Goal: Task Accomplishment & Management: Use online tool/utility

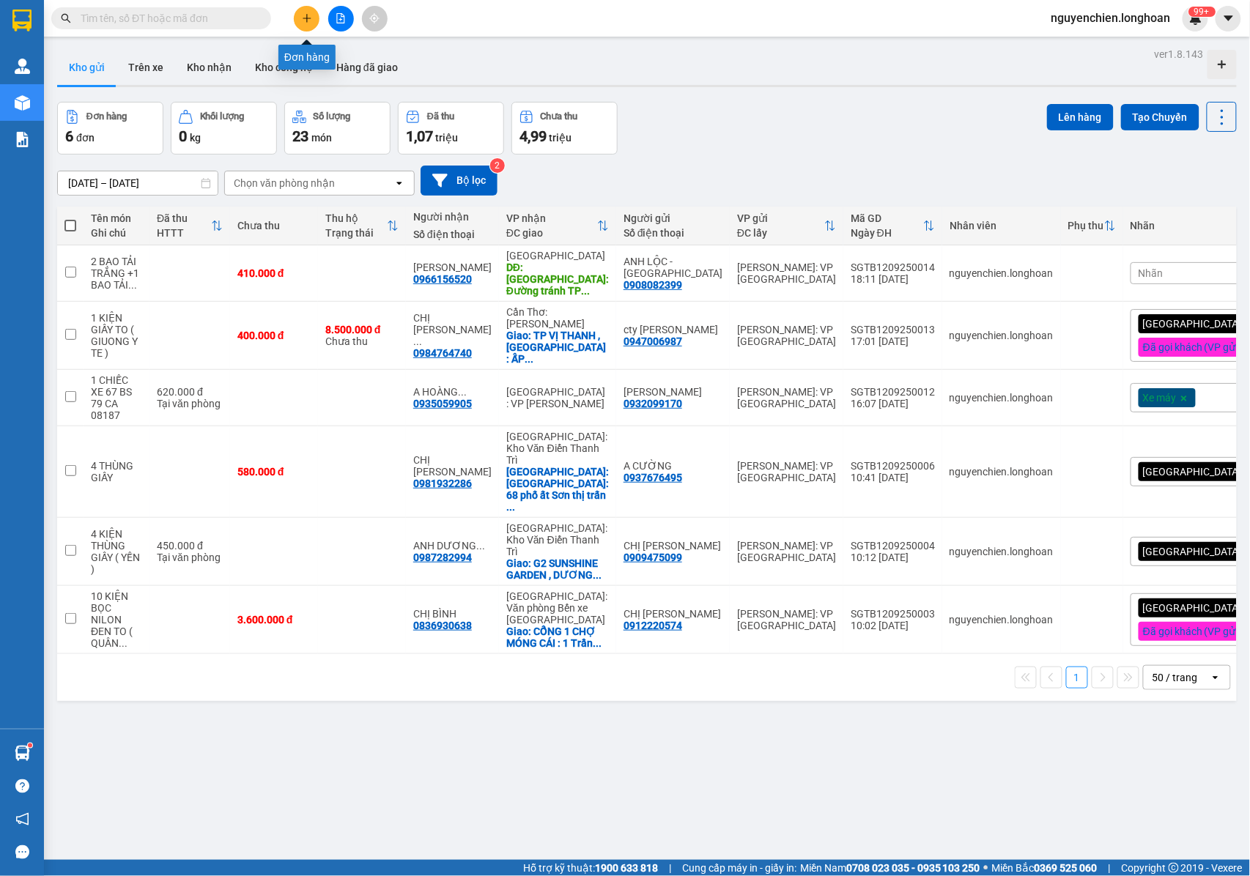
click at [308, 23] on button at bounding box center [307, 19] width 26 height 26
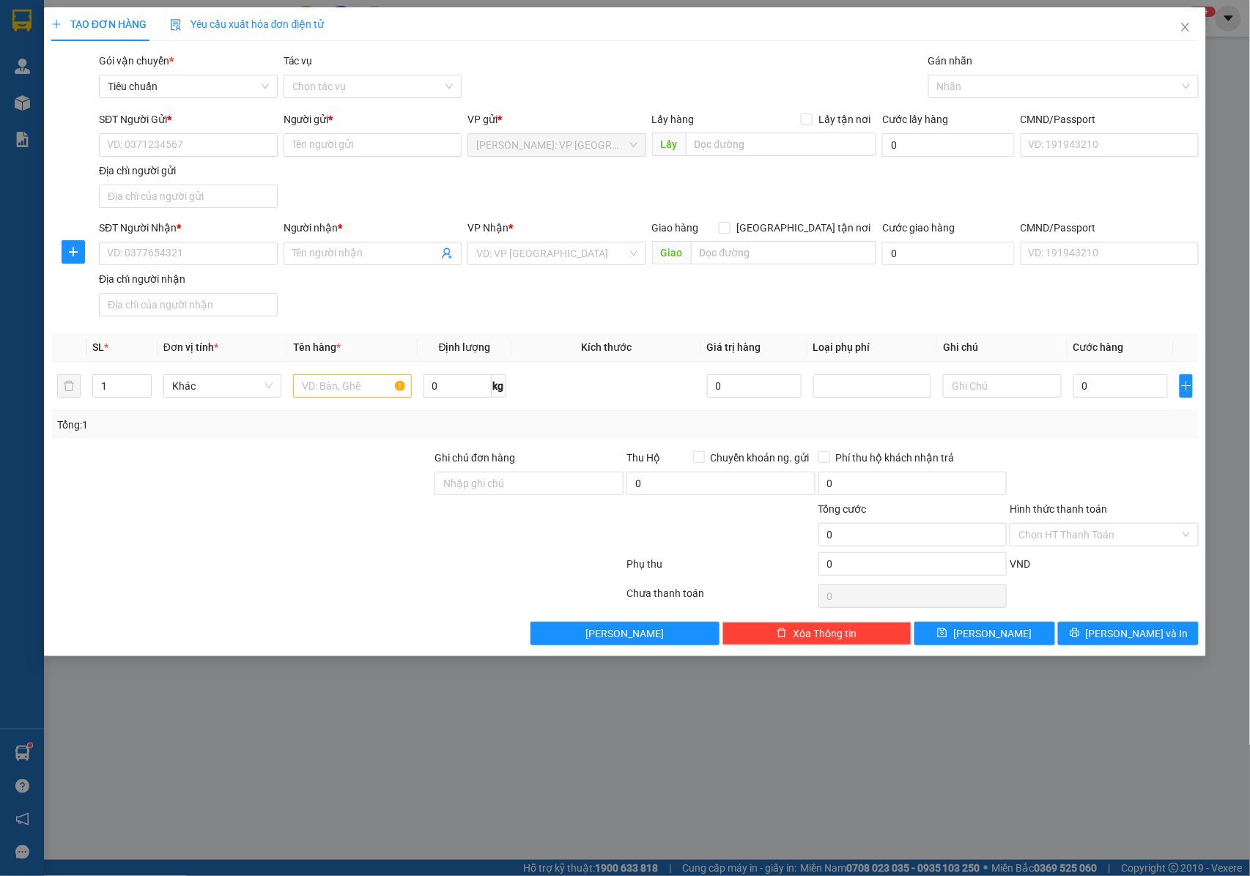
click at [197, 161] on div "SĐT Người Gửi * VD: 0371234567" at bounding box center [188, 136] width 179 height 51
click at [1177, 30] on span "Close" at bounding box center [1185, 27] width 41 height 41
click at [1182, 30] on div "nguyenchien.longhoan 99+" at bounding box center [1124, 19] width 169 height 26
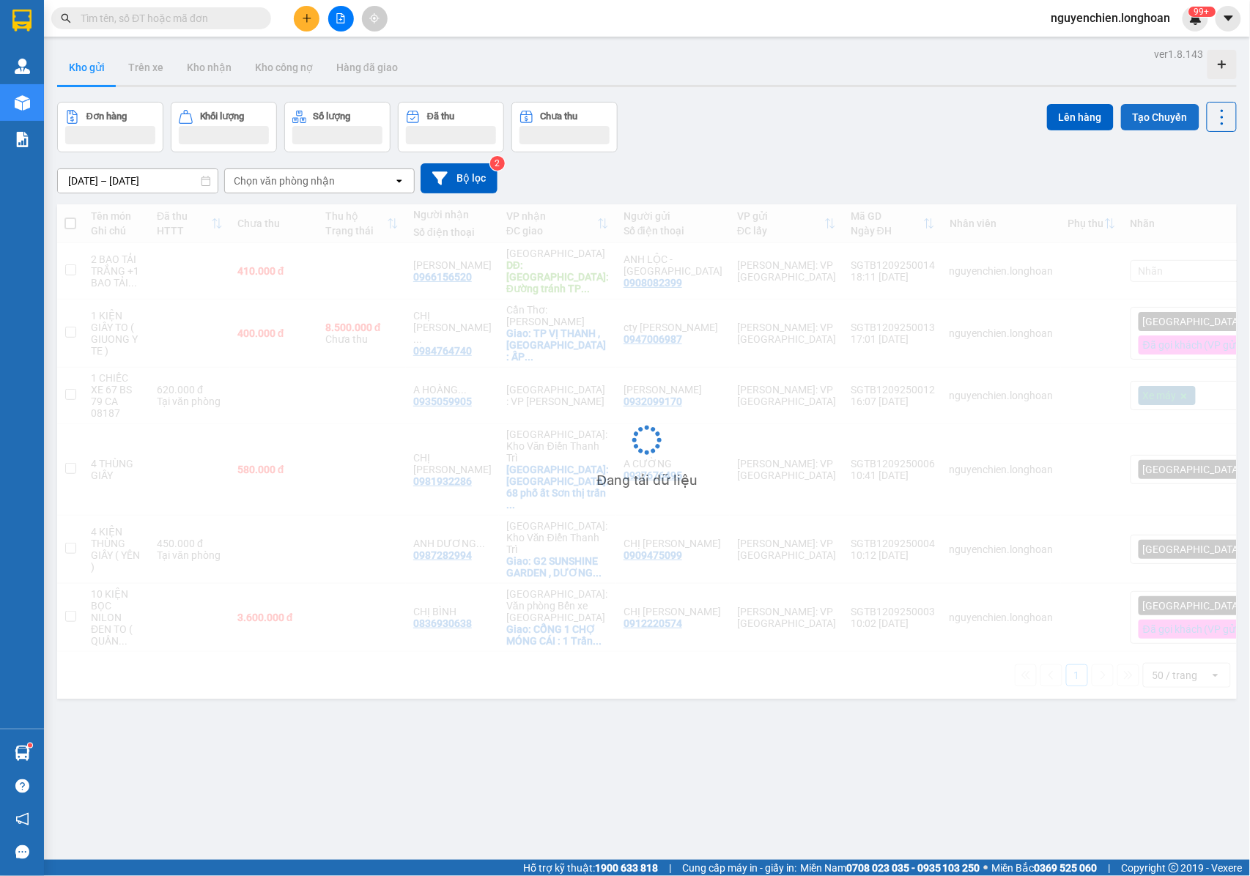
click at [1144, 115] on button "Tạo Chuyến" at bounding box center [1160, 117] width 78 height 26
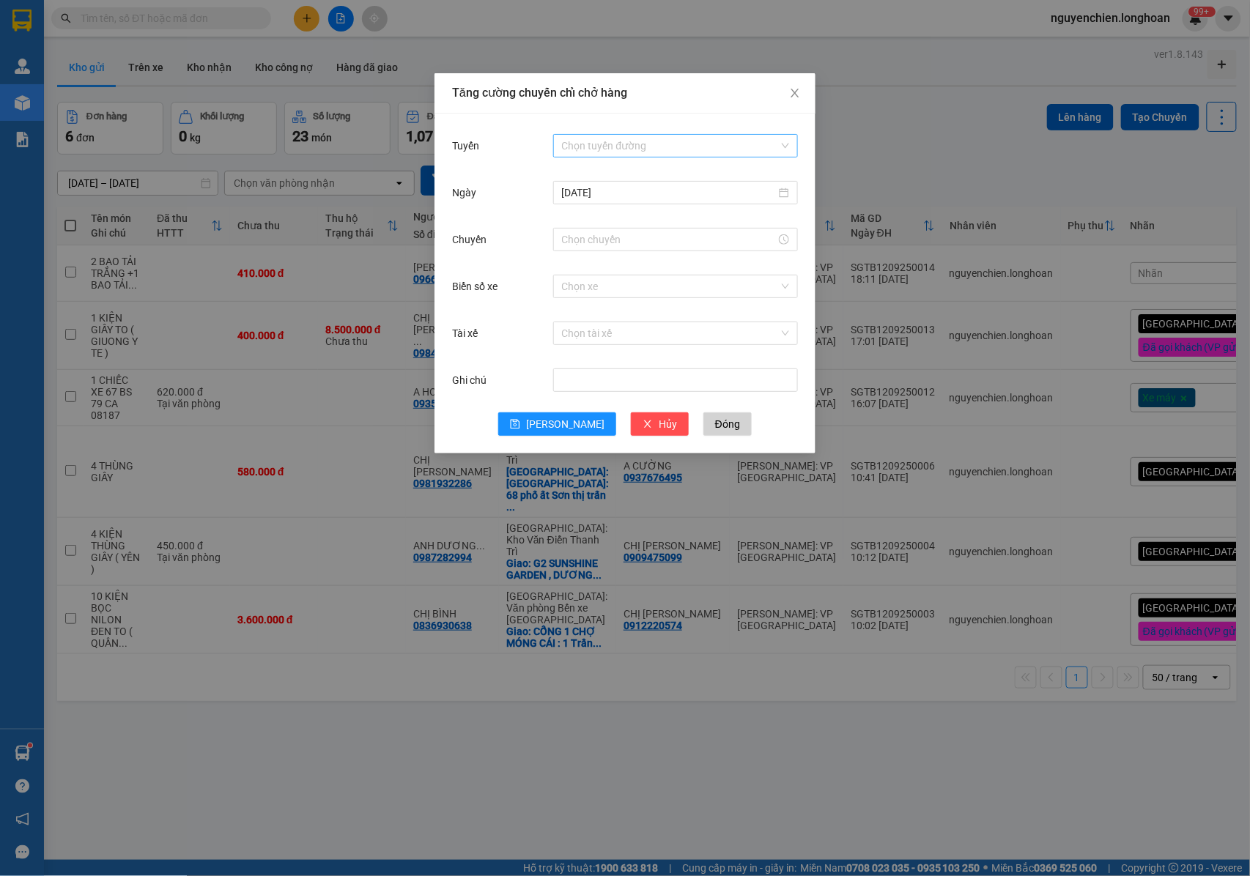
click at [585, 148] on input "Tuyến" at bounding box center [670, 146] width 217 height 22
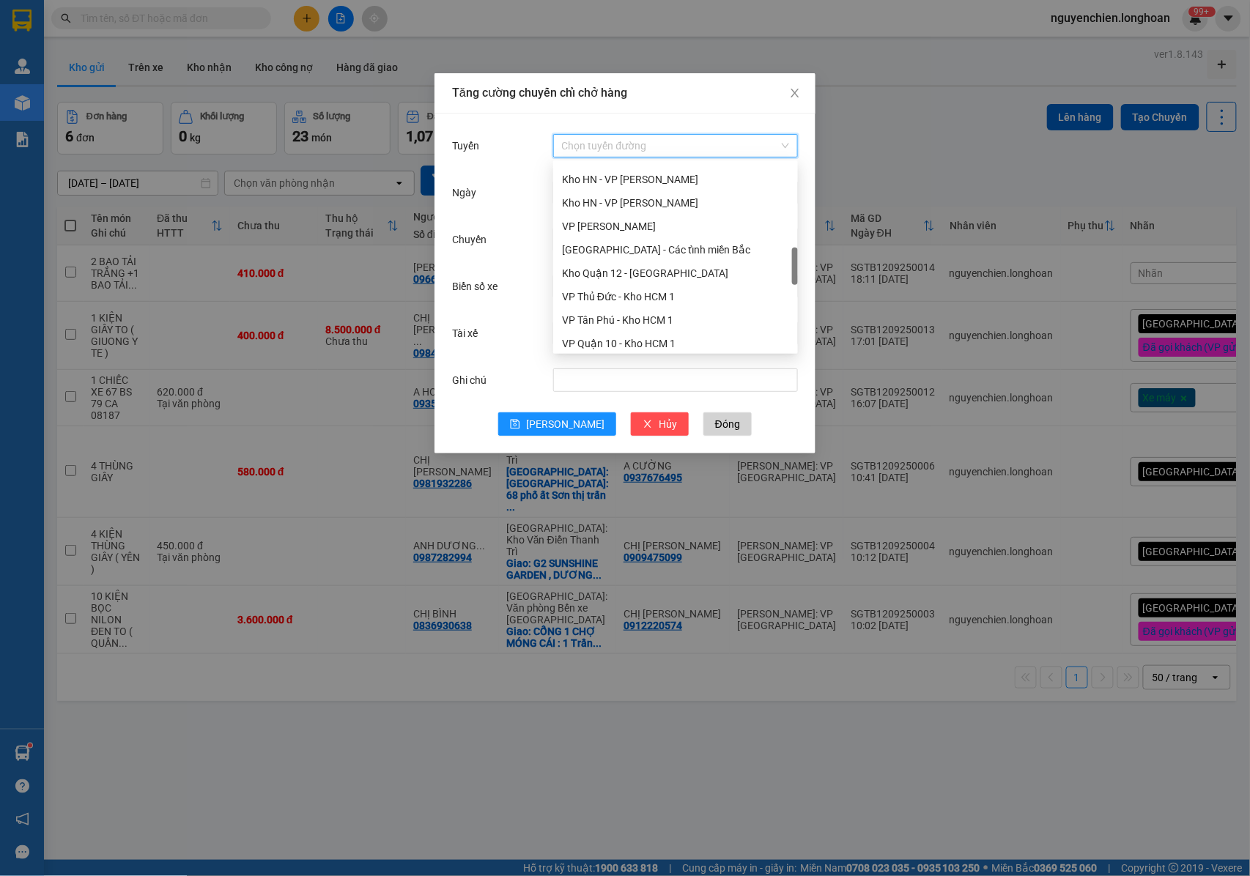
scroll to position [684, 0]
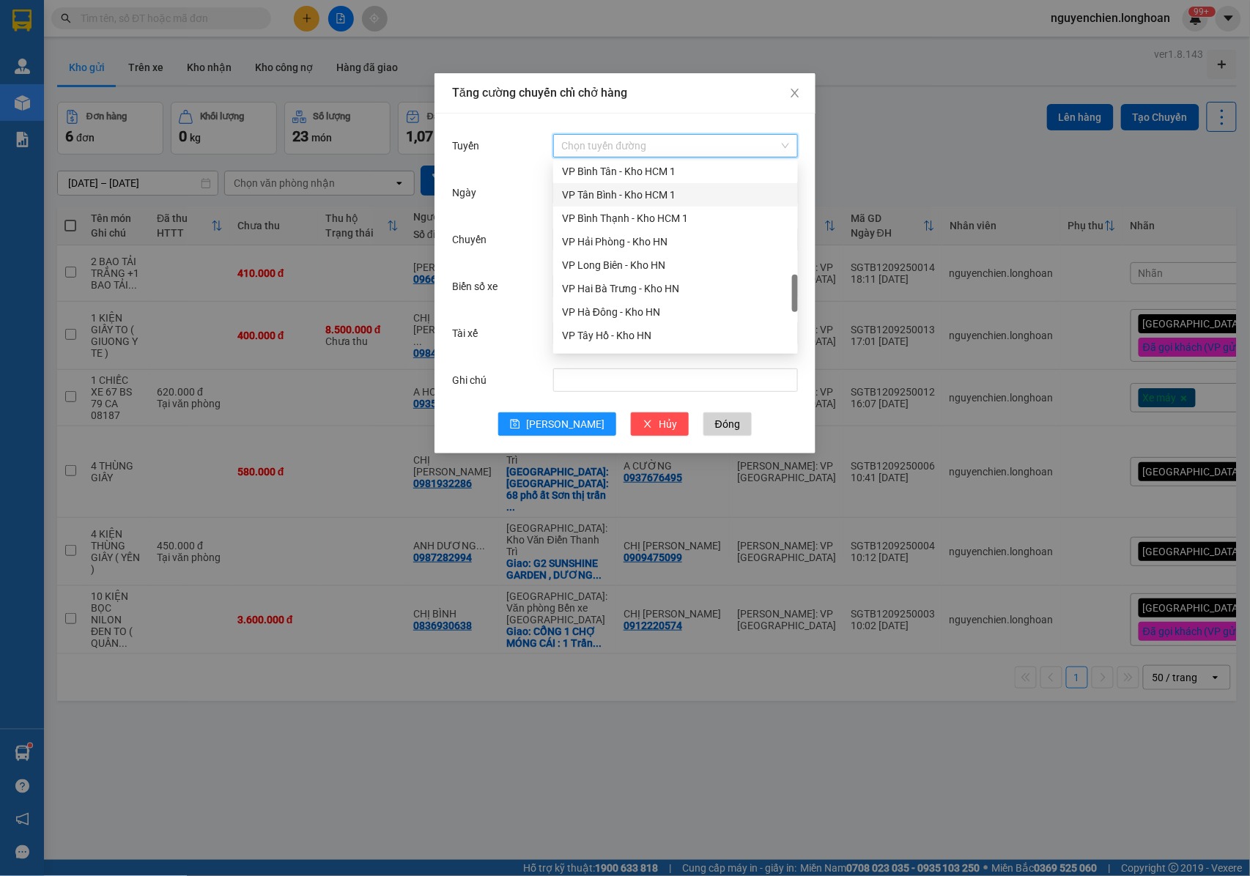
click at [590, 187] on div "VP Tân Bình - Kho HCM 1" at bounding box center [675, 195] width 227 height 16
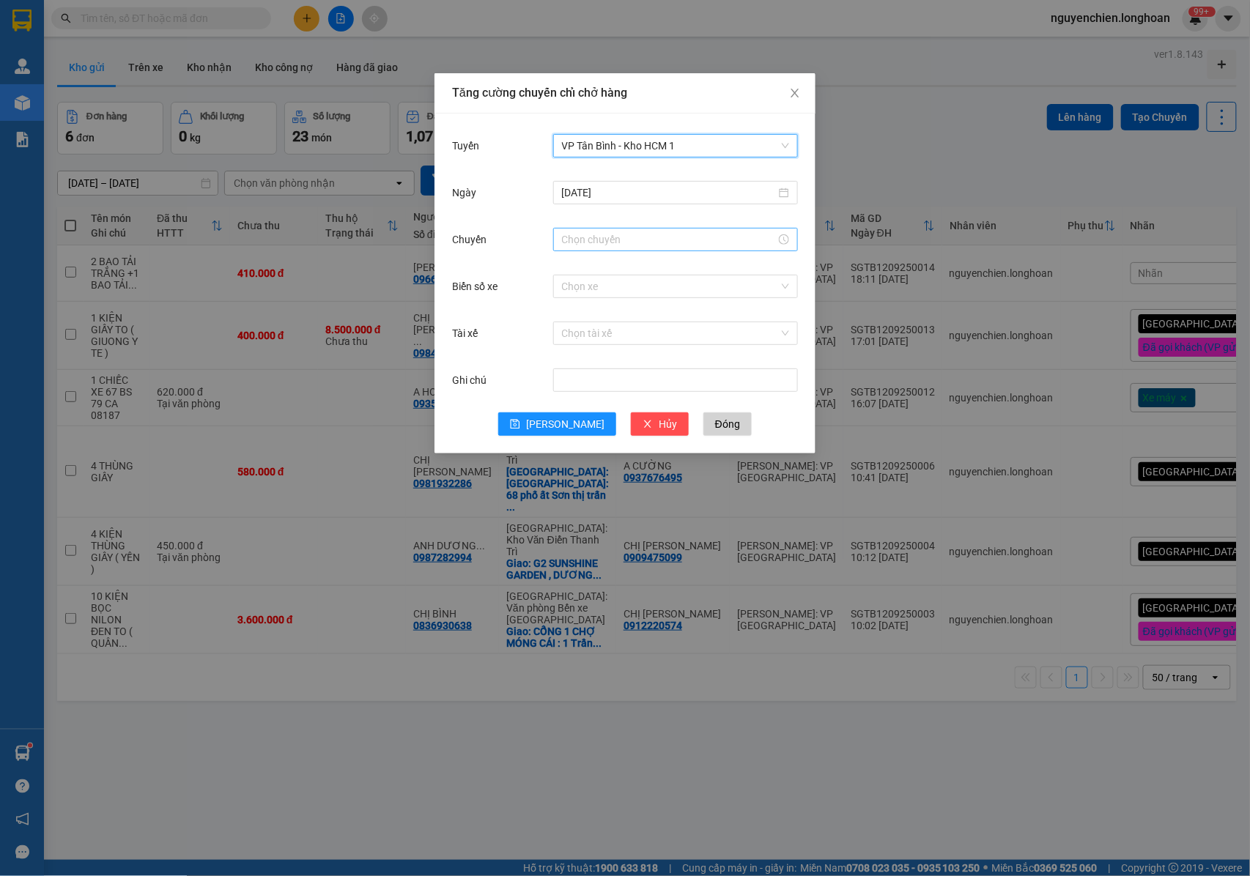
click at [602, 236] on input "Chuyến" at bounding box center [669, 240] width 214 height 16
click at [586, 437] on link "Bây giờ" at bounding box center [579, 438] width 34 height 12
type input "22:00"
click at [596, 286] on input "Biển số xe" at bounding box center [670, 287] width 217 height 22
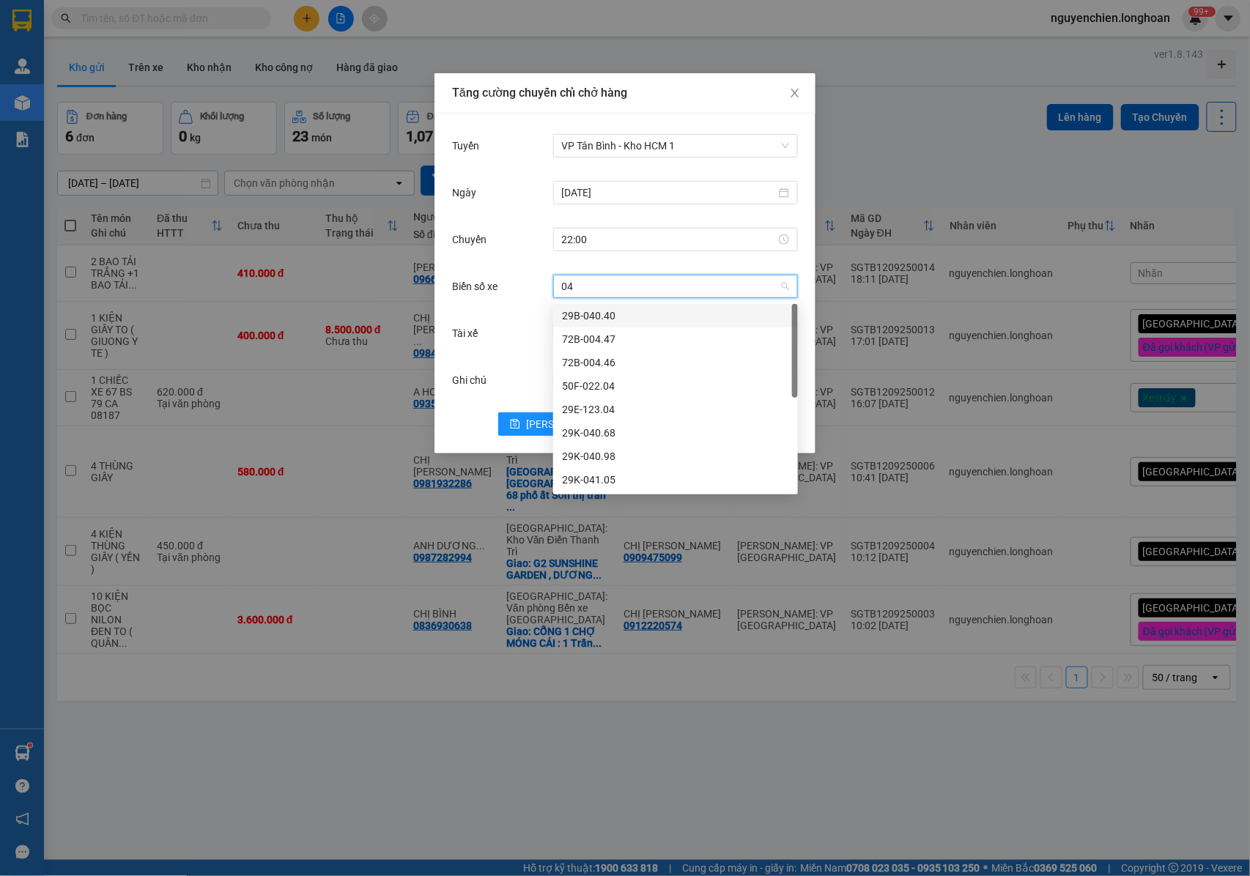
type input "042"
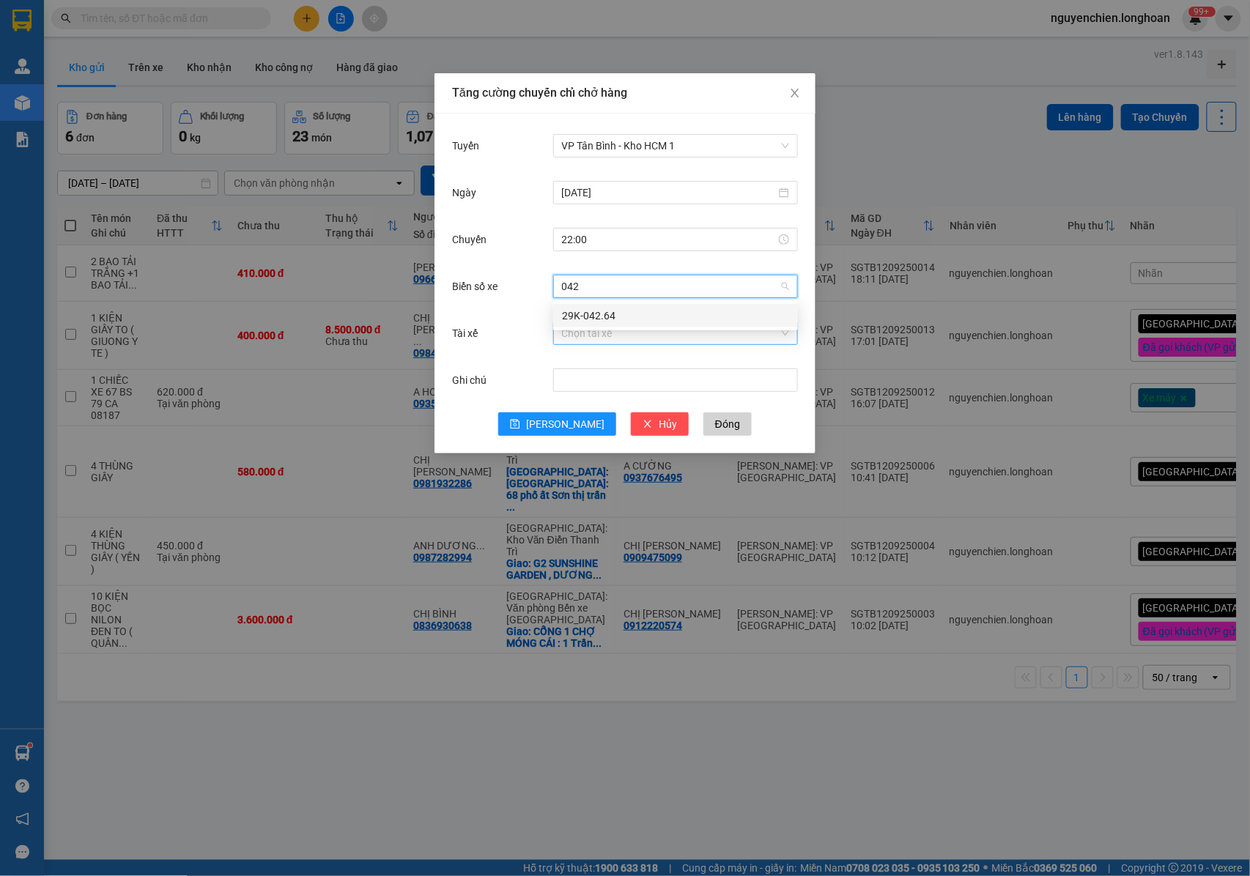
drag, startPoint x: 599, startPoint y: 306, endPoint x: 602, endPoint y: 334, distance: 28.0
click at [599, 308] on div "29K-042.64" at bounding box center [675, 315] width 245 height 23
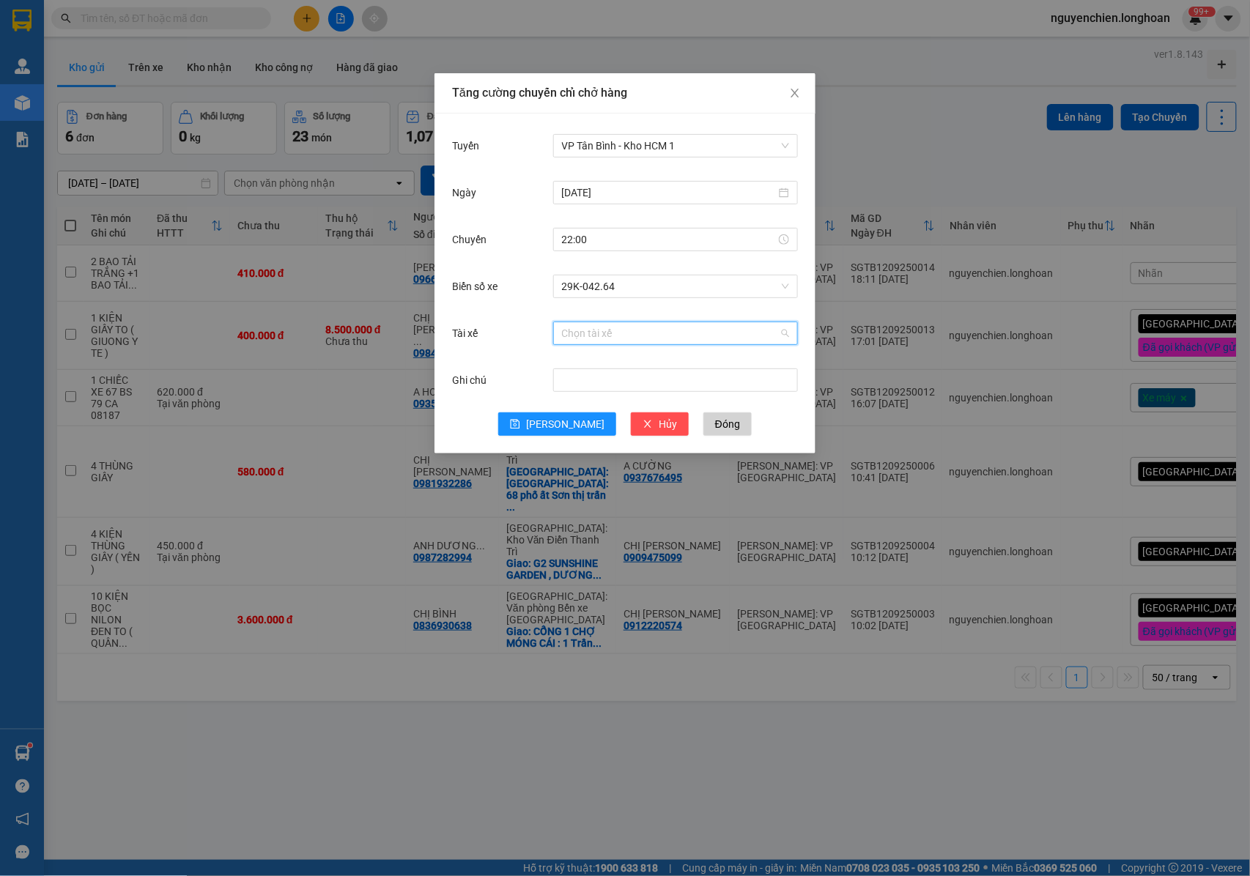
click at [605, 341] on input "Tài xế" at bounding box center [670, 333] width 217 height 22
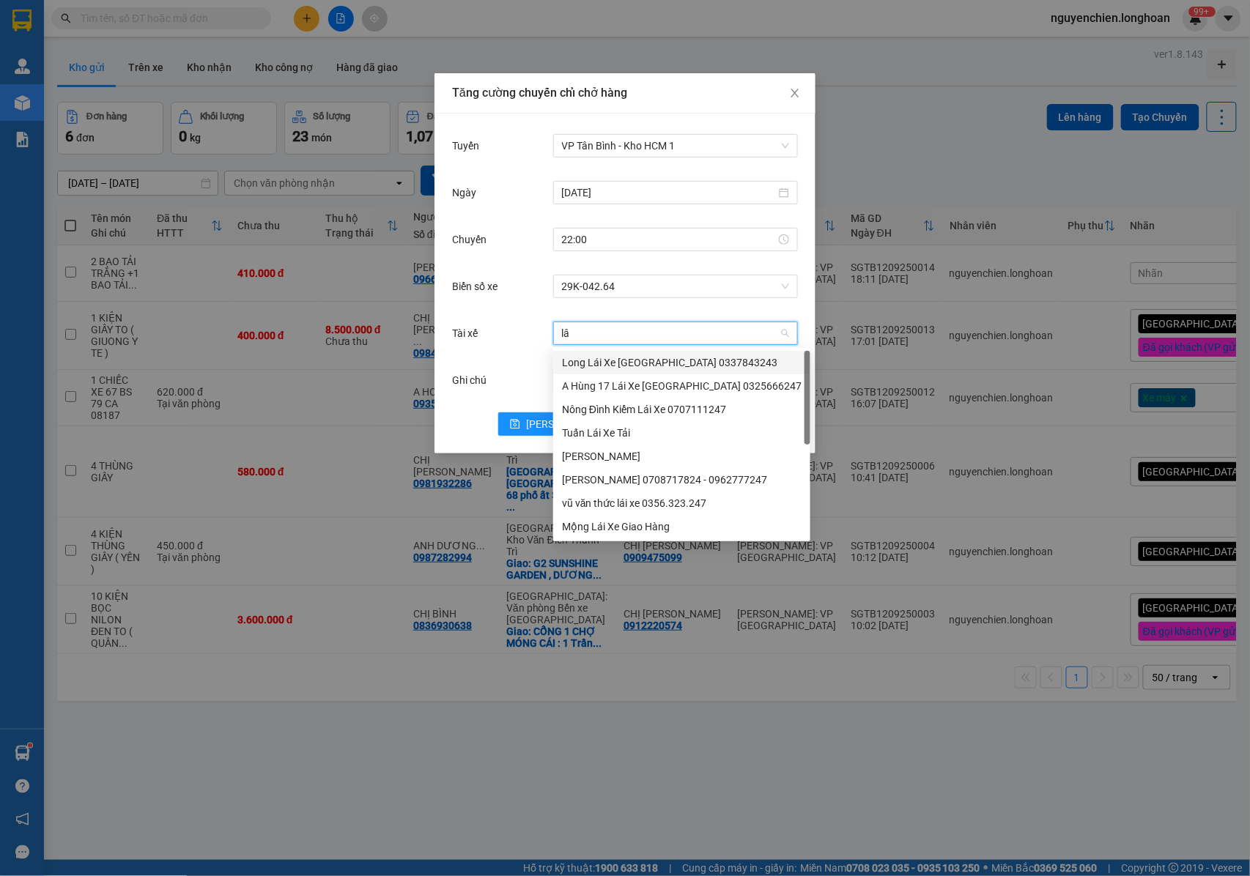
type input "l"
type input "lân"
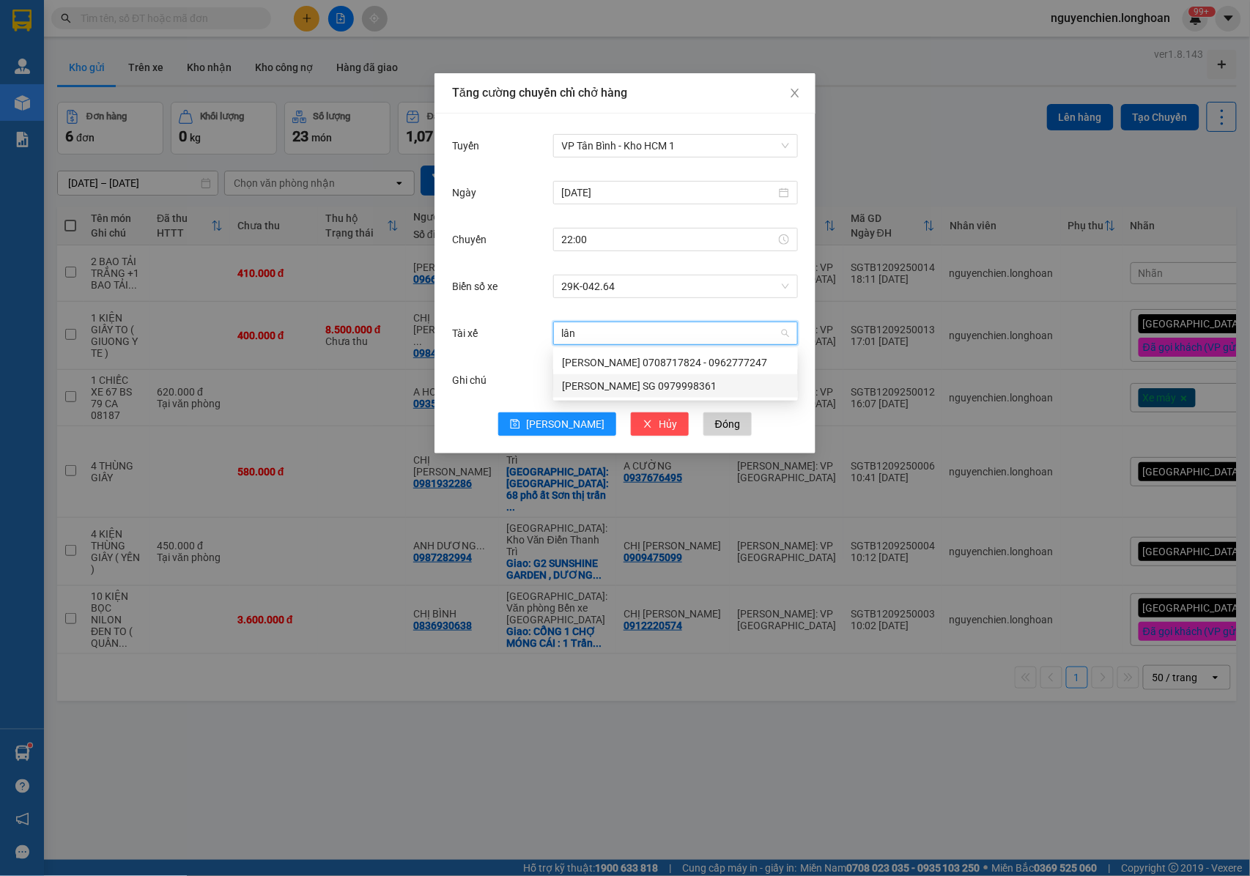
click at [607, 382] on div "[PERSON_NAME] SG 0979998361" at bounding box center [675, 386] width 227 height 16
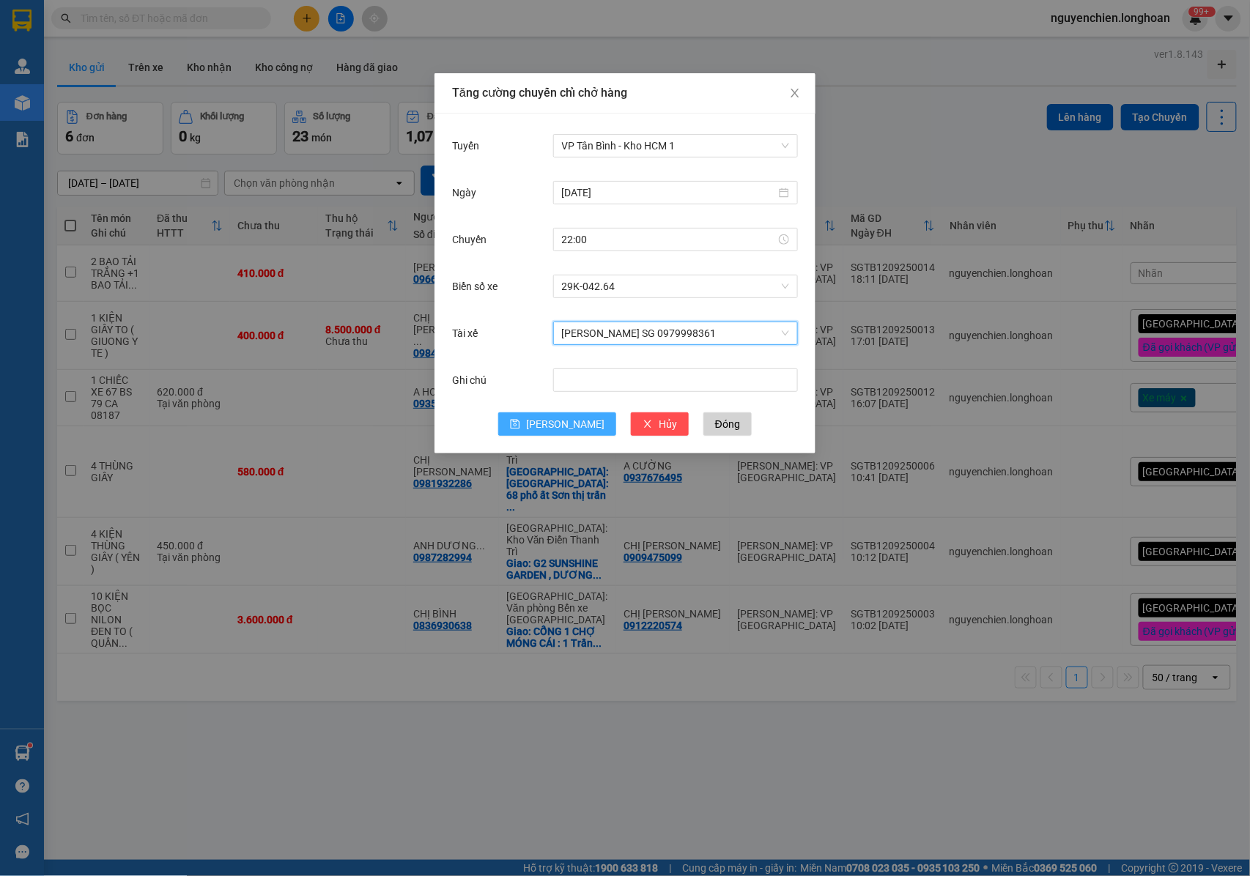
click at [520, 431] on span "save" at bounding box center [515, 425] width 10 height 12
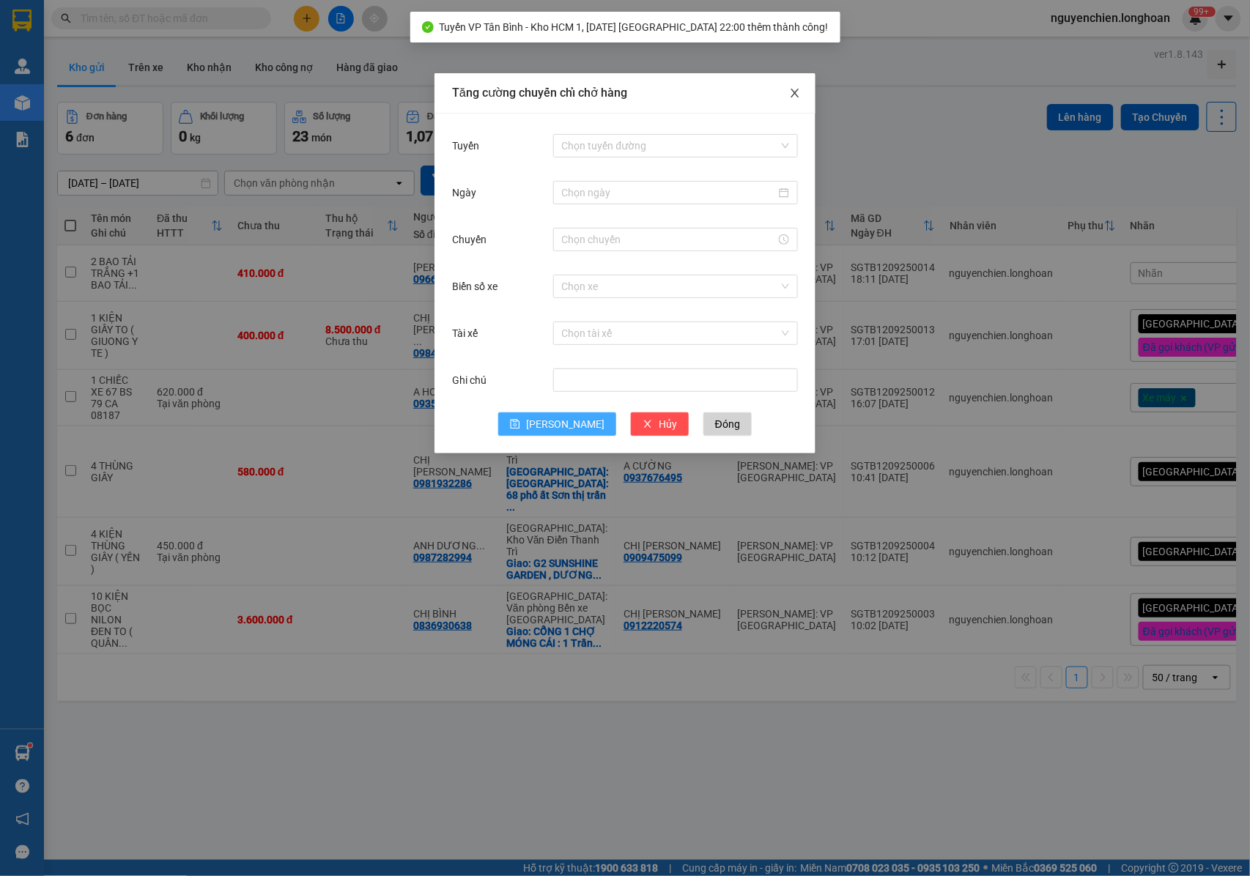
click at [797, 95] on icon "close" at bounding box center [795, 93] width 12 height 12
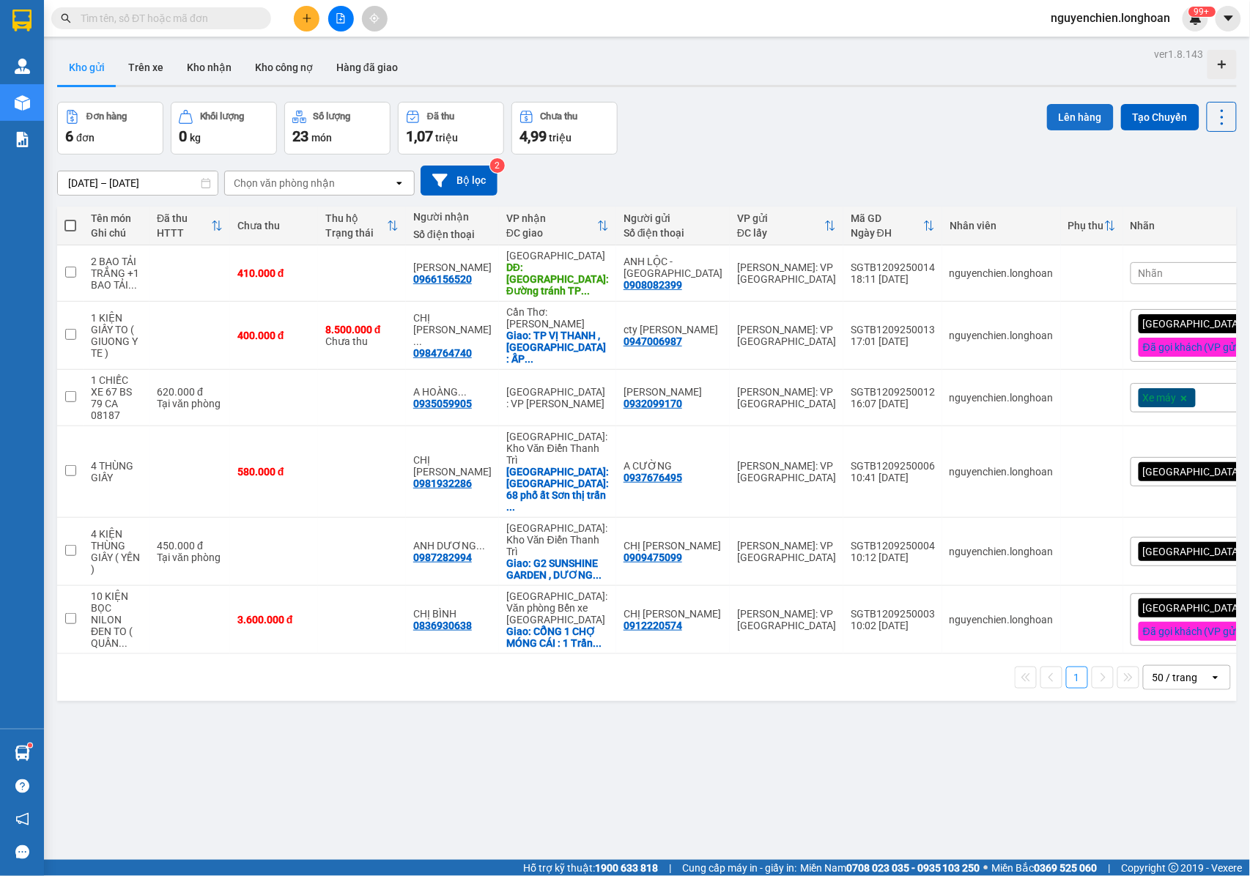
click at [1062, 119] on button "Lên hàng" at bounding box center [1080, 117] width 67 height 26
click at [72, 223] on span at bounding box center [70, 226] width 12 height 12
click at [70, 218] on input "checkbox" at bounding box center [70, 218] width 0 height 0
checkbox input "true"
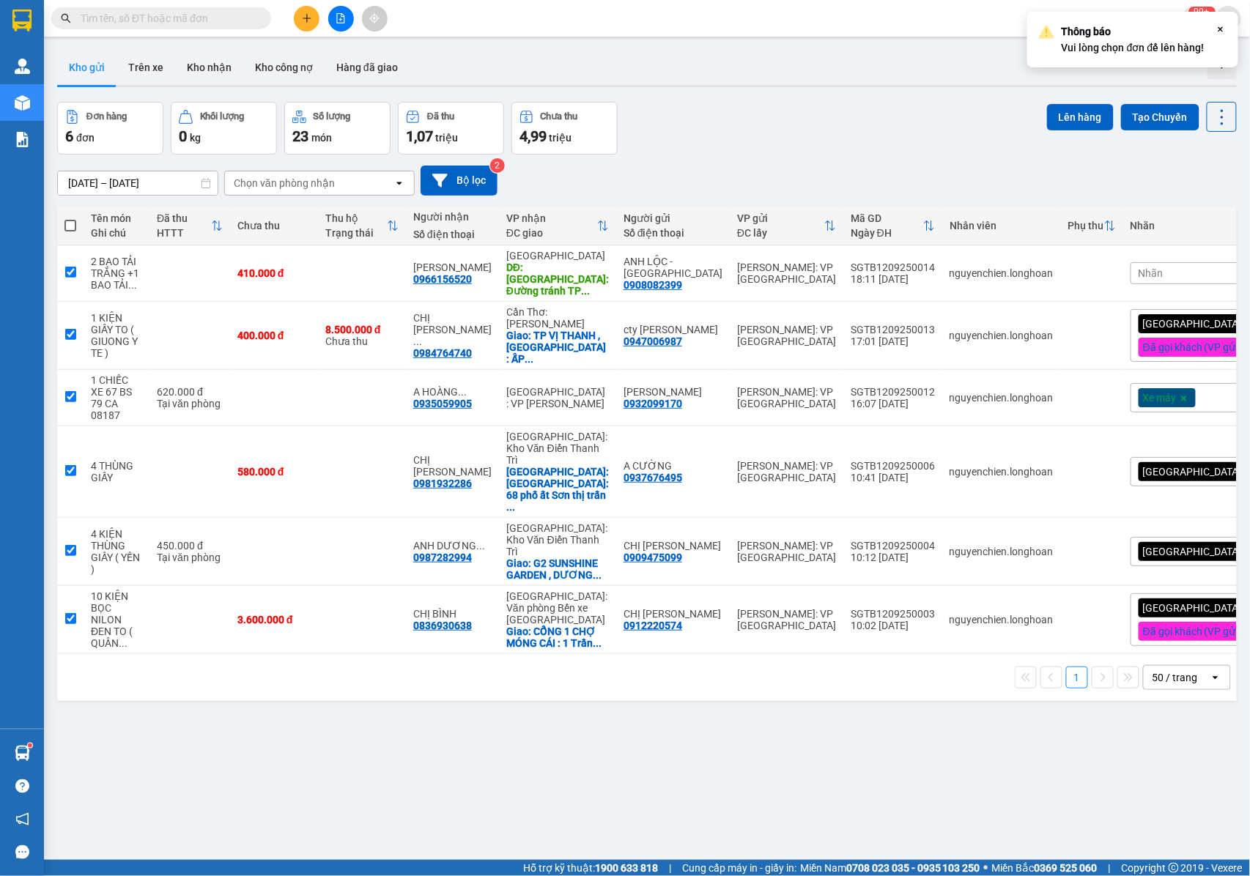
checkbox input "true"
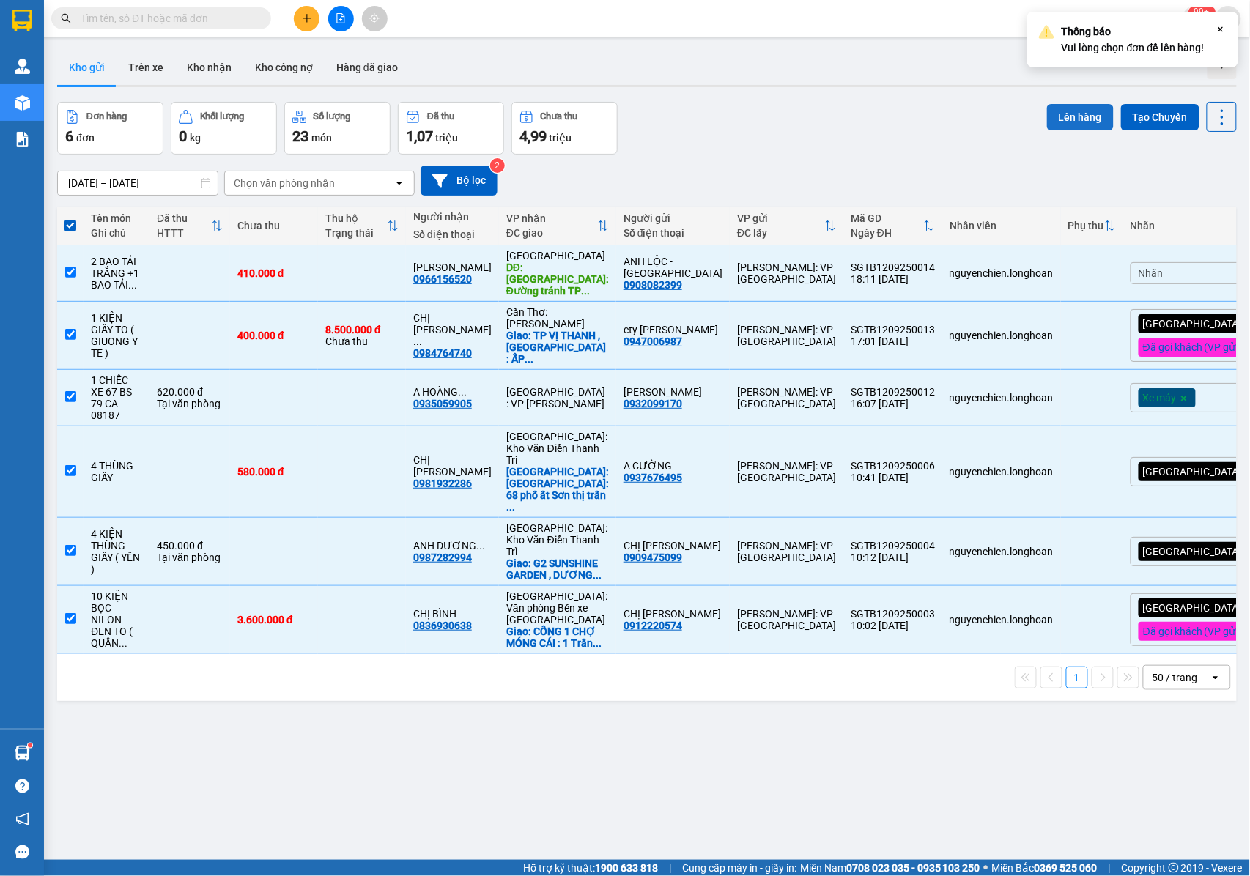
click at [1068, 112] on button "Lên hàng" at bounding box center [1080, 117] width 67 height 26
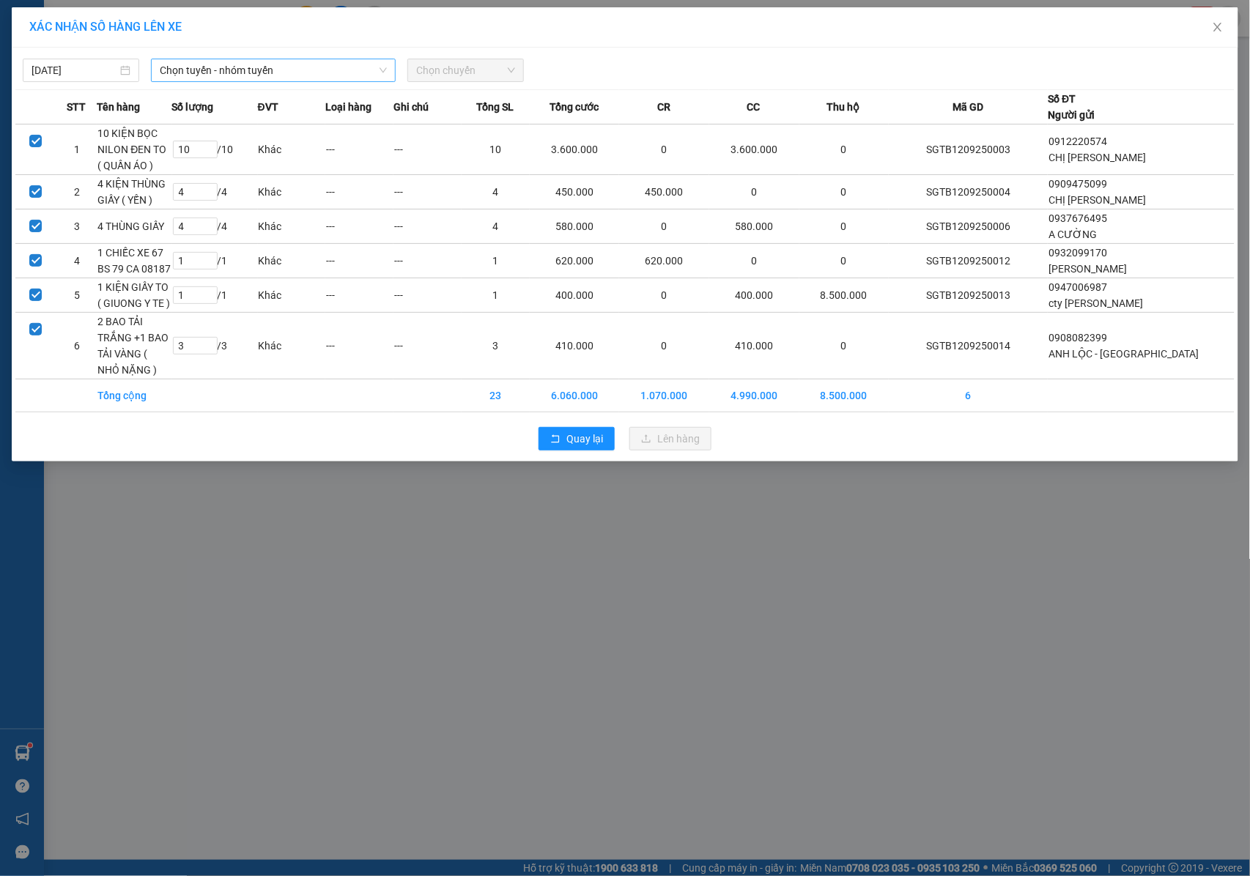
click at [252, 67] on span "Chọn tuyến - nhóm tuyến" at bounding box center [273, 70] width 227 height 22
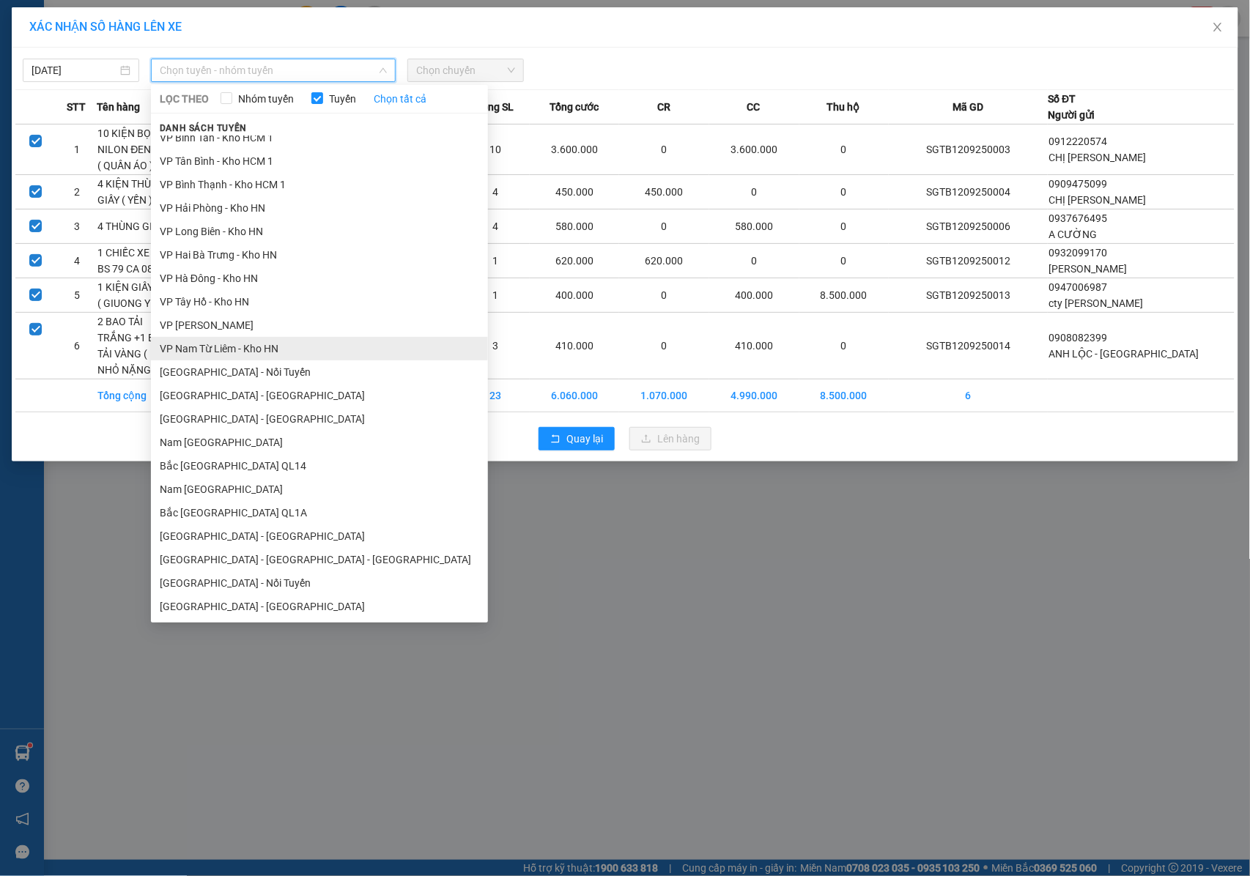
scroll to position [690, 0]
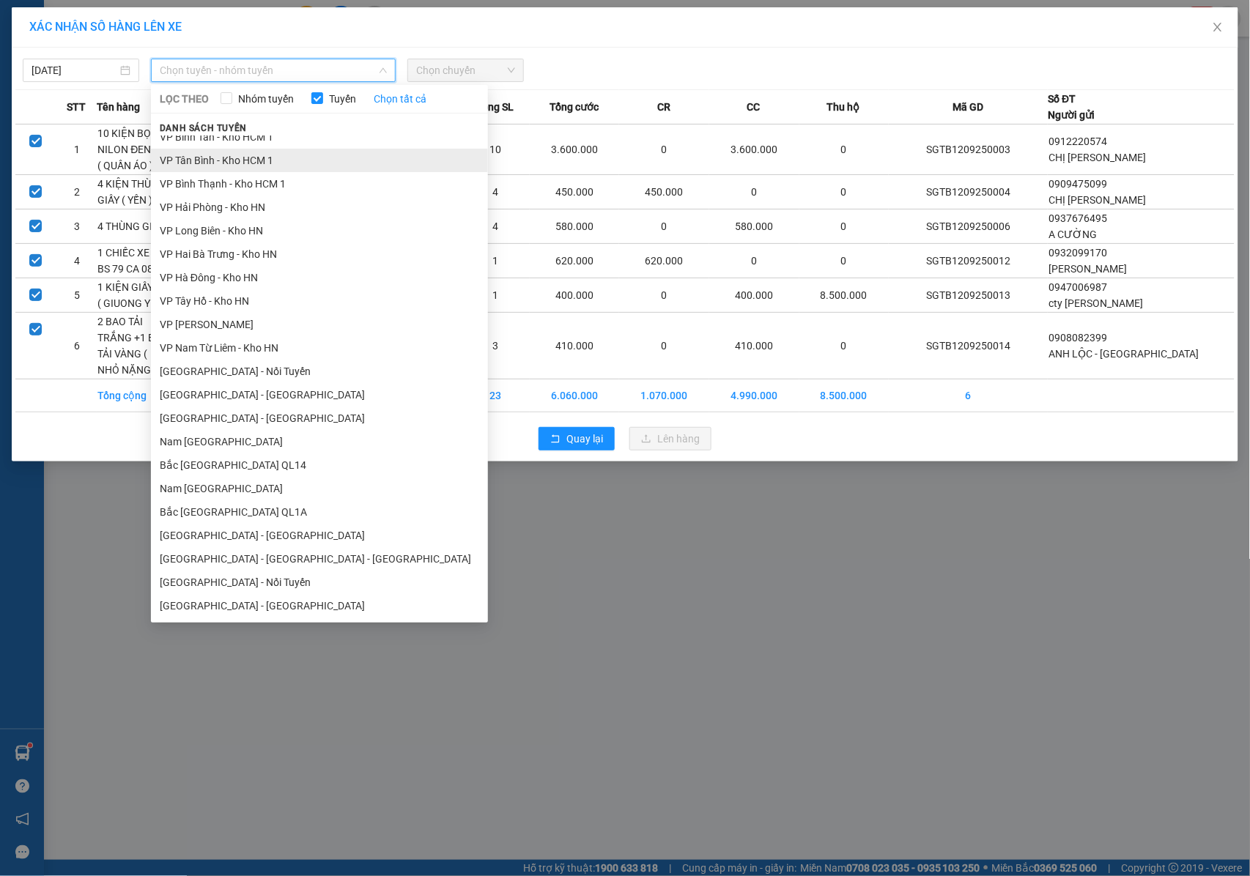
click at [212, 158] on li "VP Tân Bình - Kho HCM 1" at bounding box center [319, 160] width 337 height 23
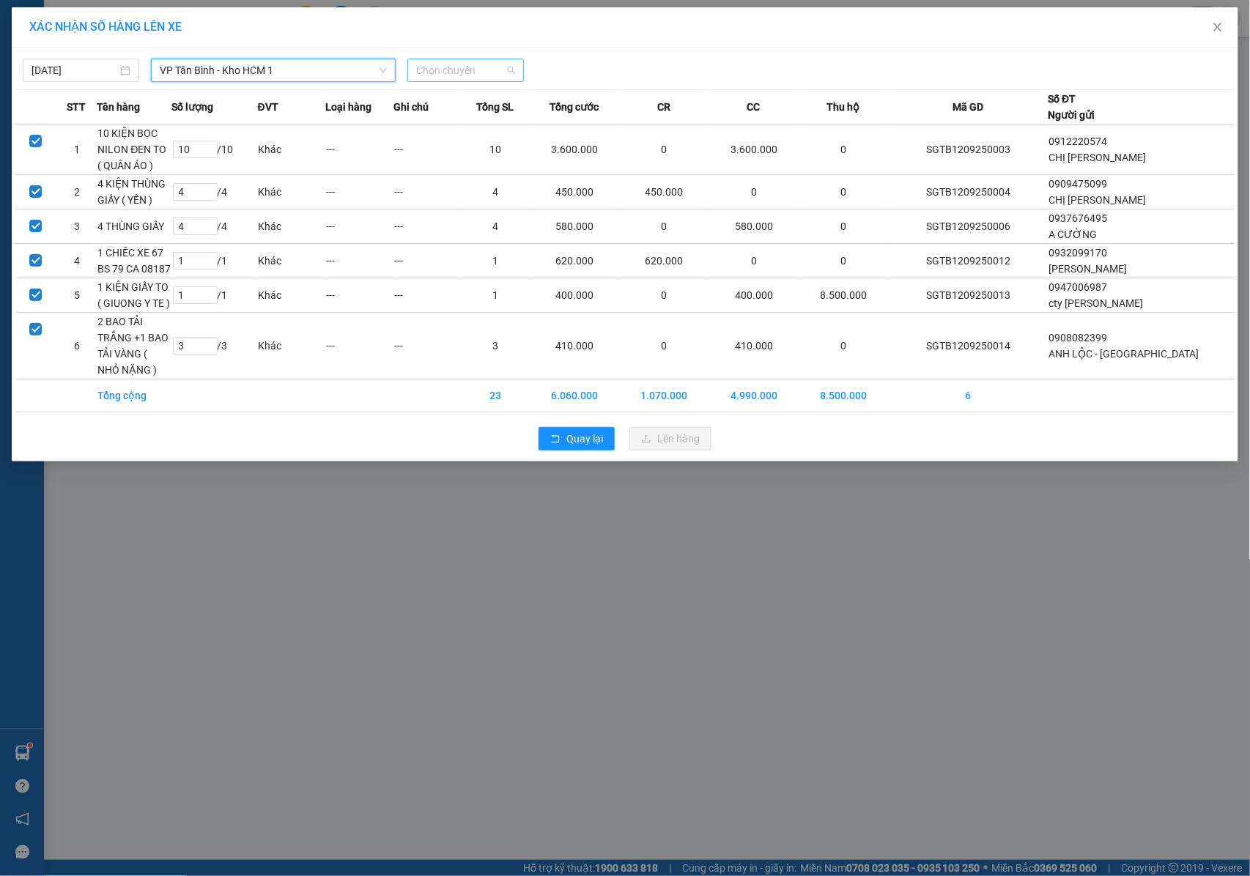
click at [461, 72] on span "Chọn chuyến" at bounding box center [465, 70] width 99 height 22
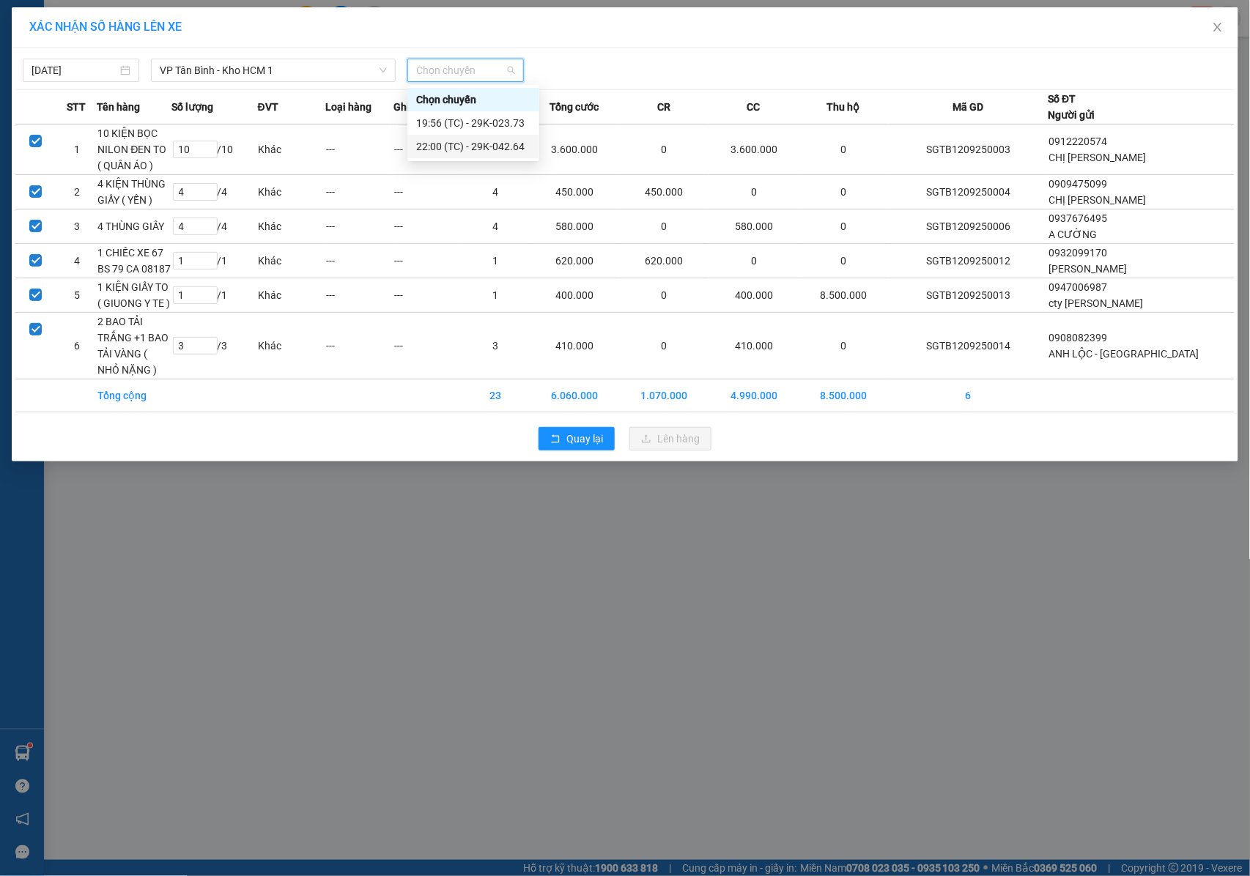
click at [466, 147] on div "22:00 (TC) - 29K-042.64" at bounding box center [473, 146] width 114 height 16
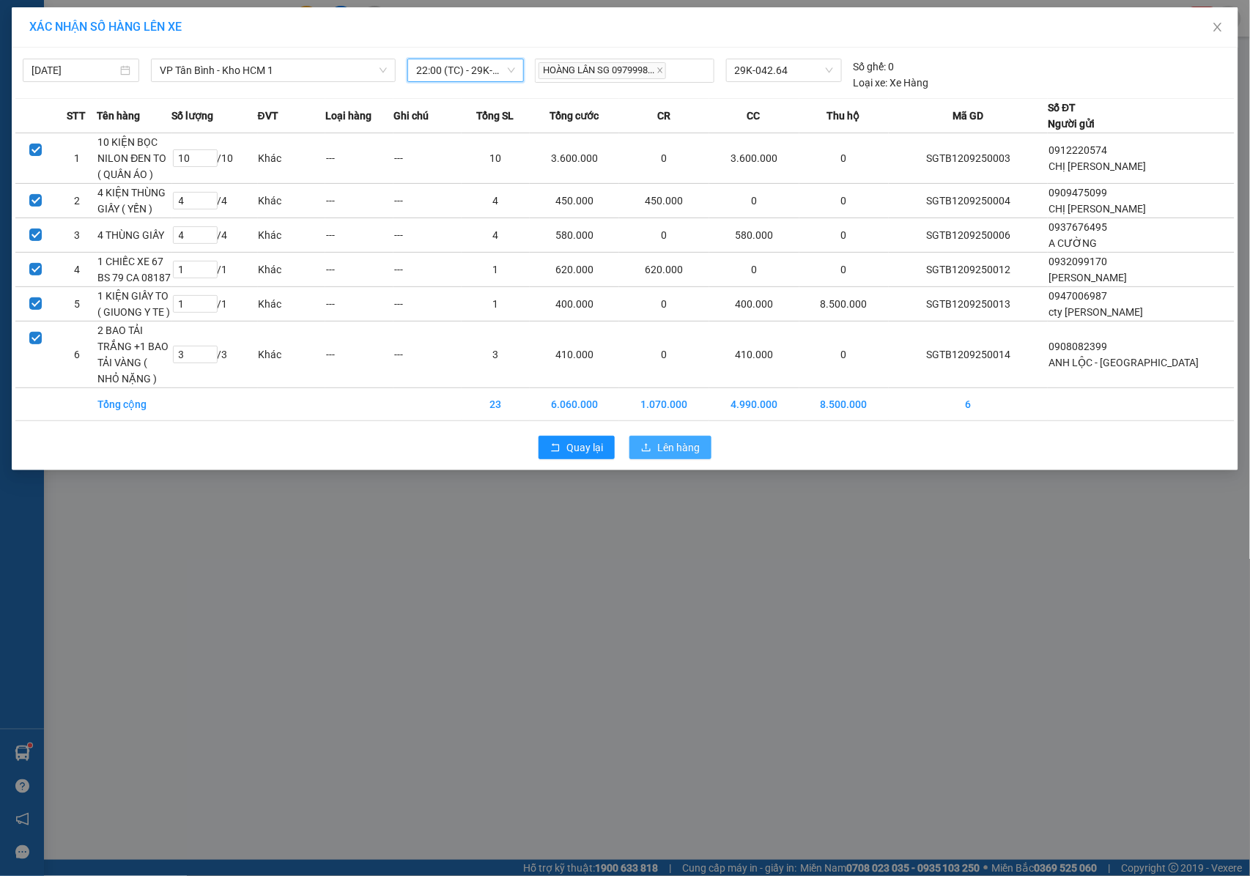
click at [648, 453] on icon "upload" at bounding box center [646, 448] width 10 height 10
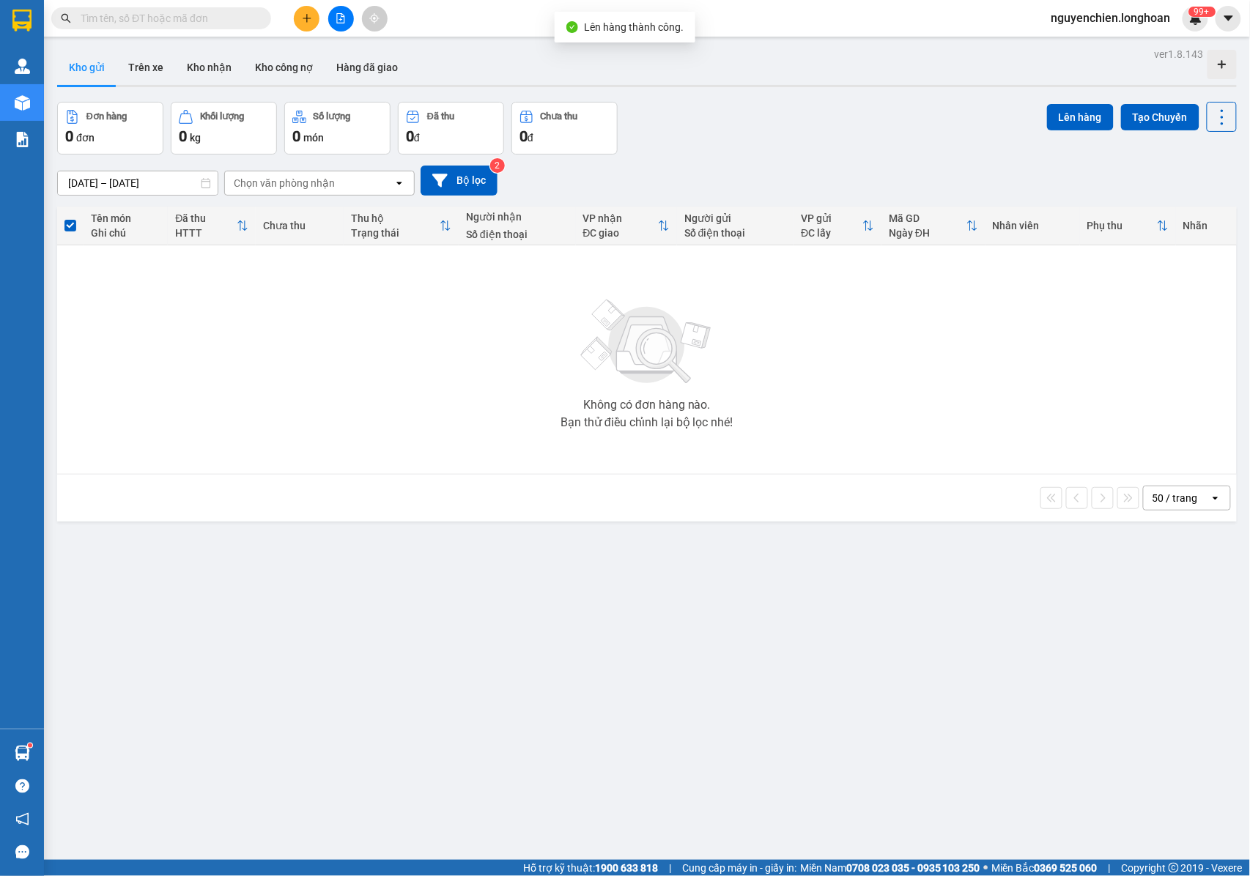
click at [341, 22] on icon "file-add" at bounding box center [341, 18] width 10 height 10
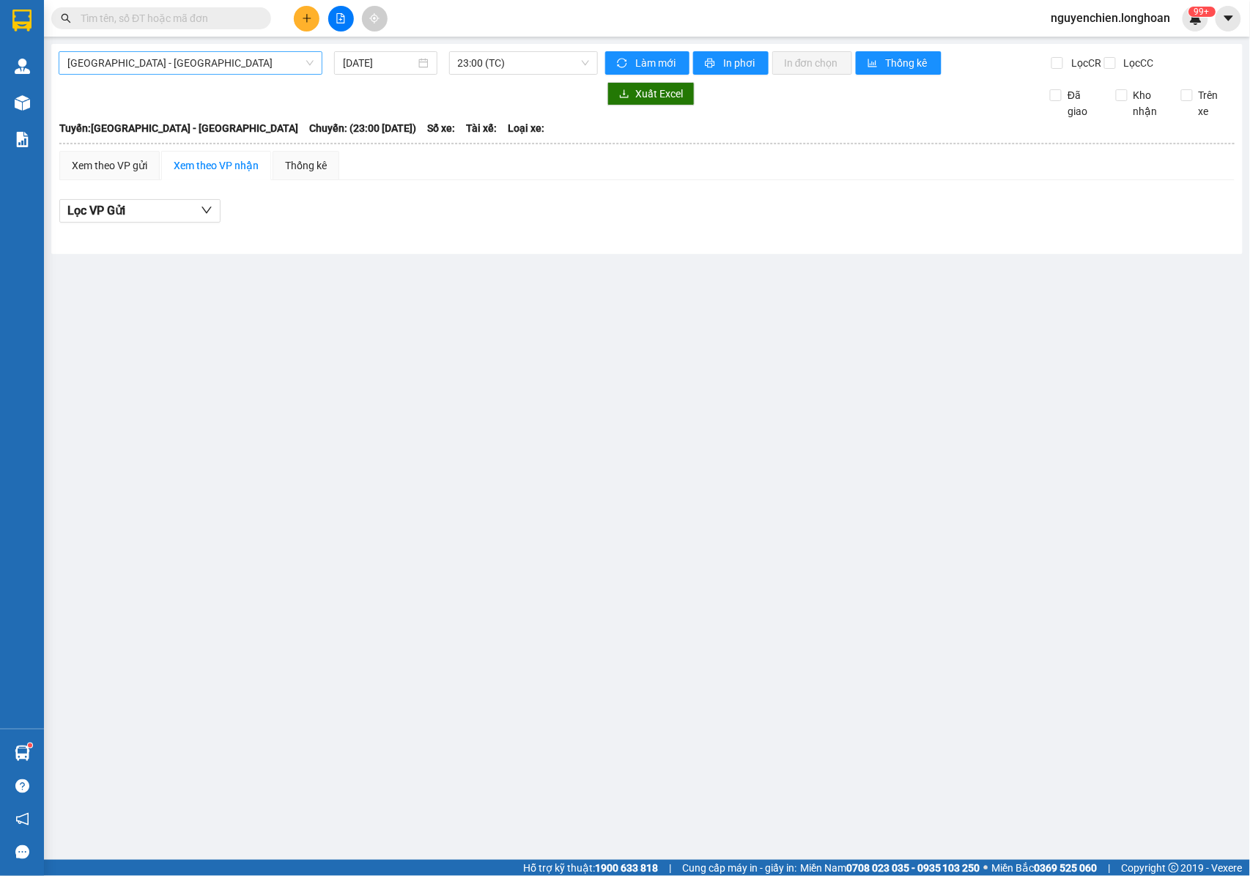
click at [171, 73] on span "[GEOGRAPHIC_DATA] - [GEOGRAPHIC_DATA]" at bounding box center [190, 63] width 246 height 22
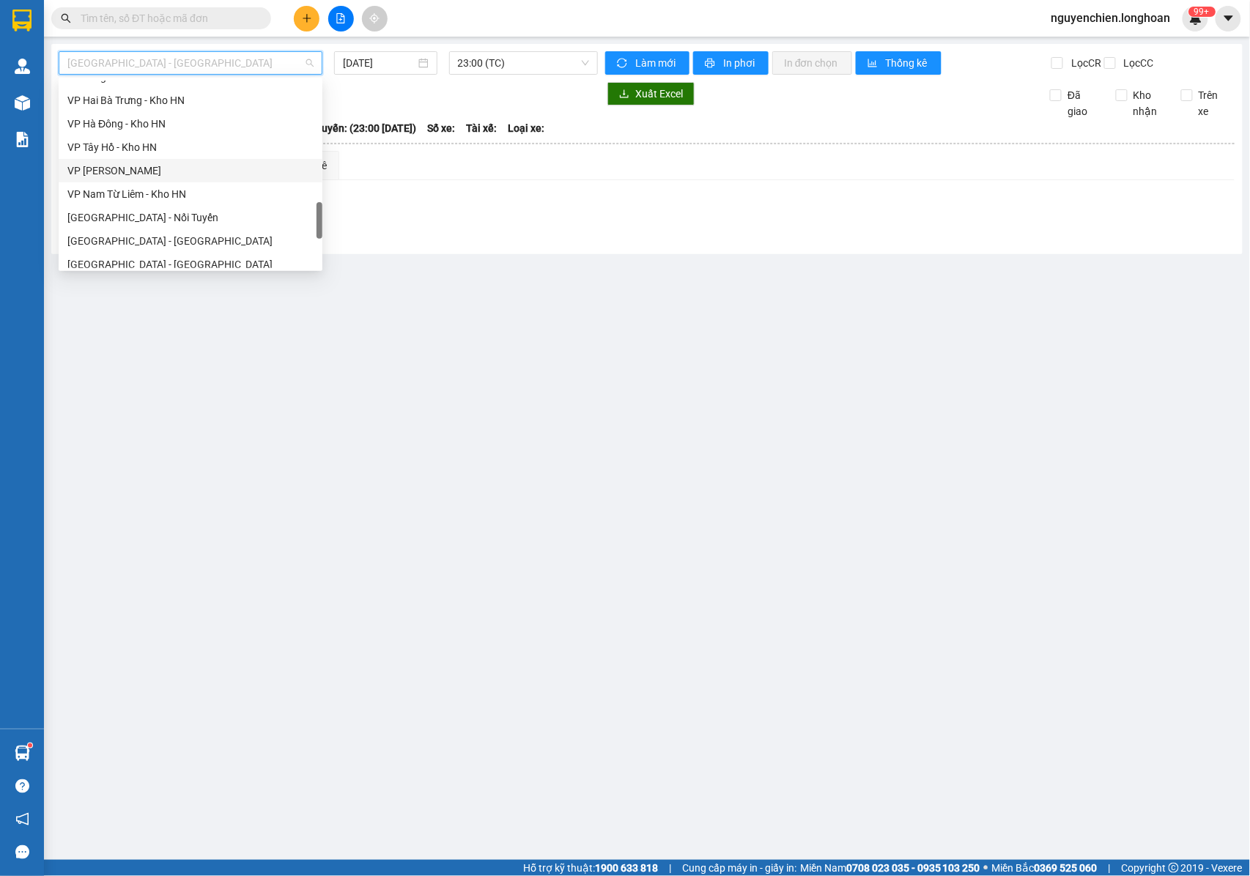
scroll to position [617, 0]
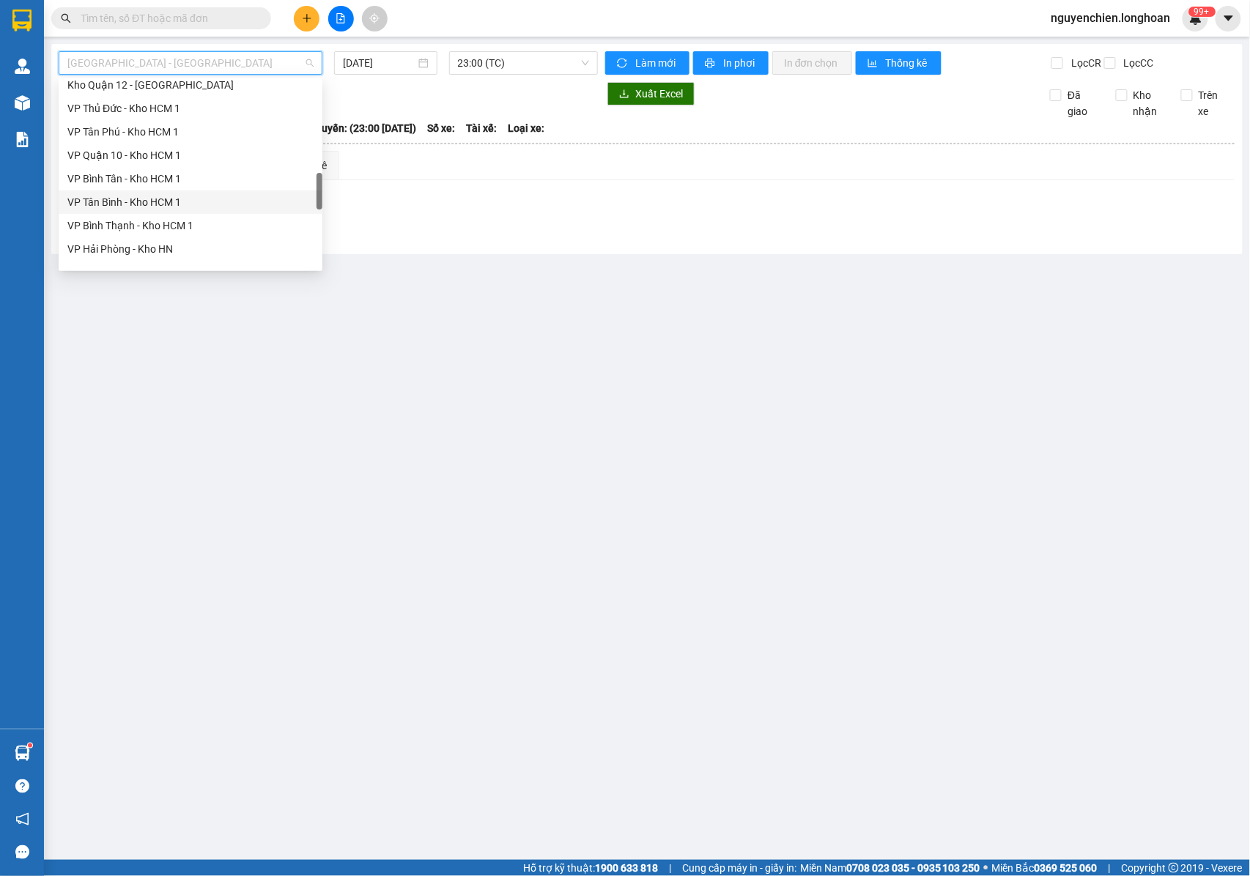
click at [127, 206] on div "VP Tân Bình - Kho HCM 1" at bounding box center [190, 202] width 246 height 16
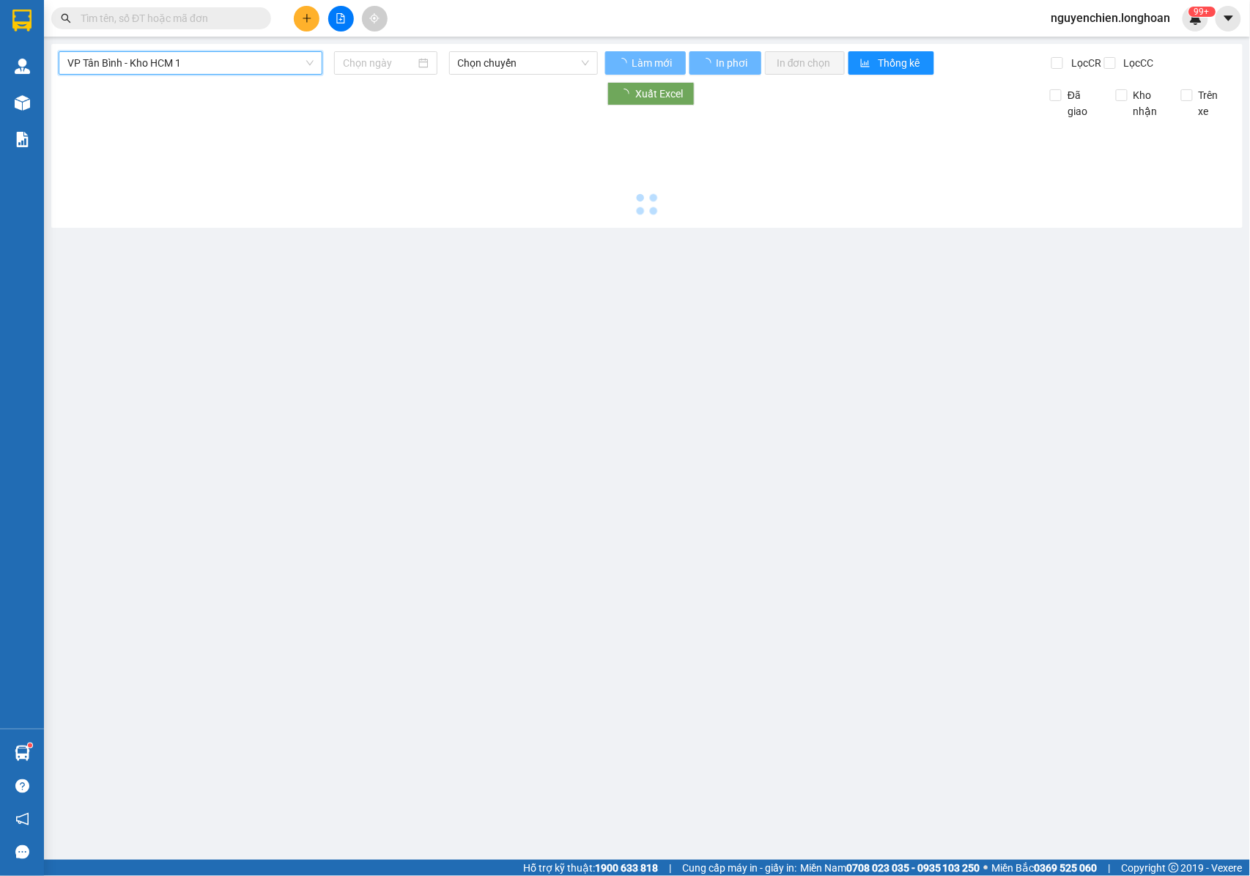
type input "[DATE]"
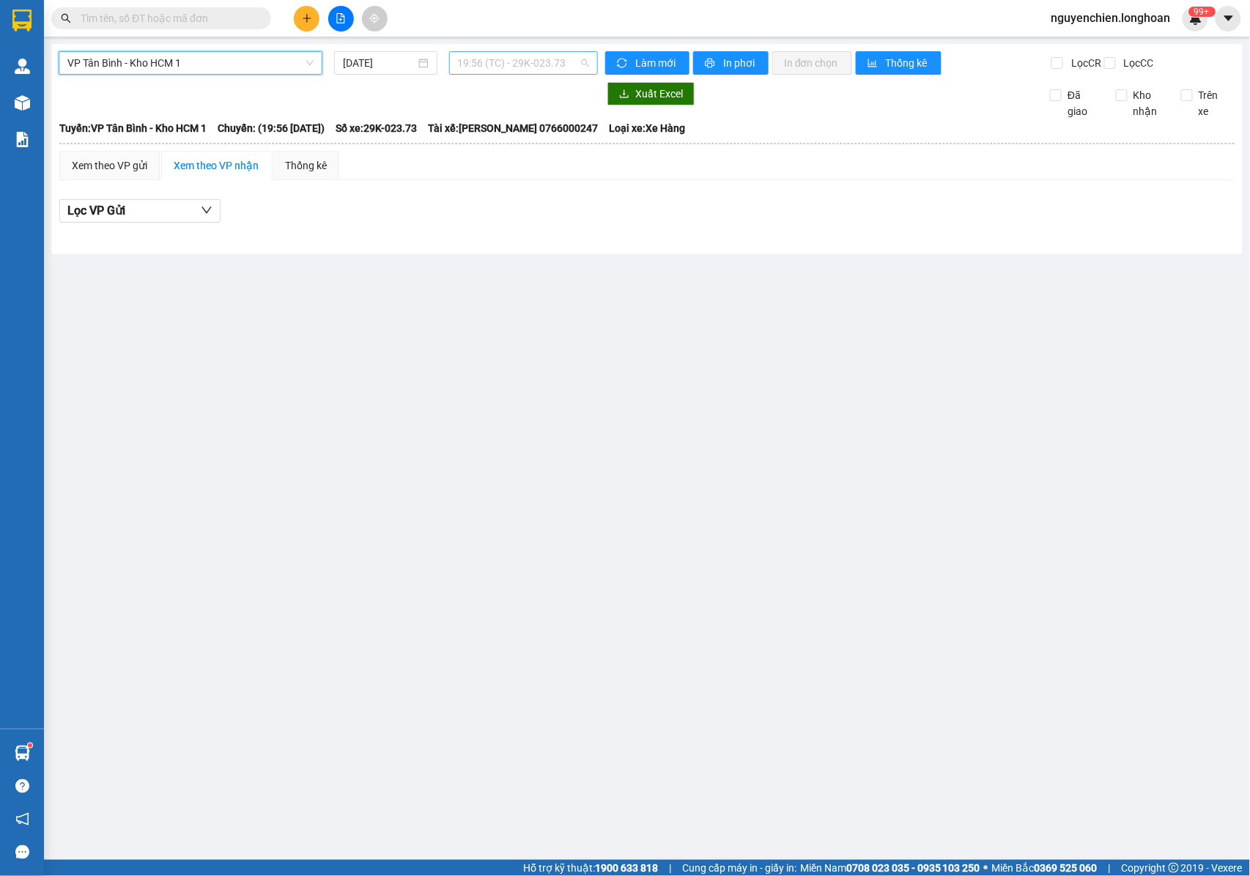
click at [470, 59] on span "19:56 (TC) - 29K-023.73" at bounding box center [523, 63] width 131 height 22
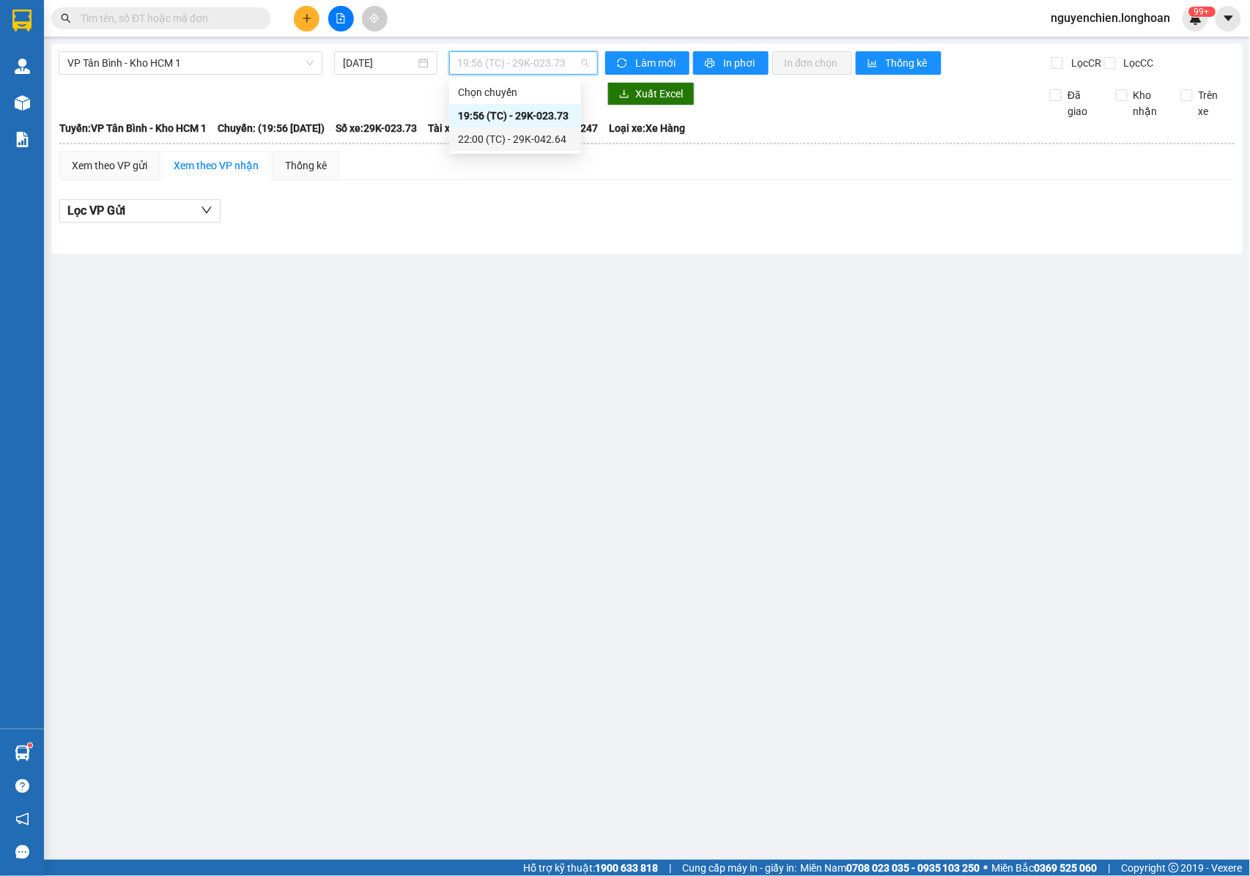
click at [498, 144] on div "22:00 (TC) - 29K-042.64" at bounding box center [515, 139] width 114 height 16
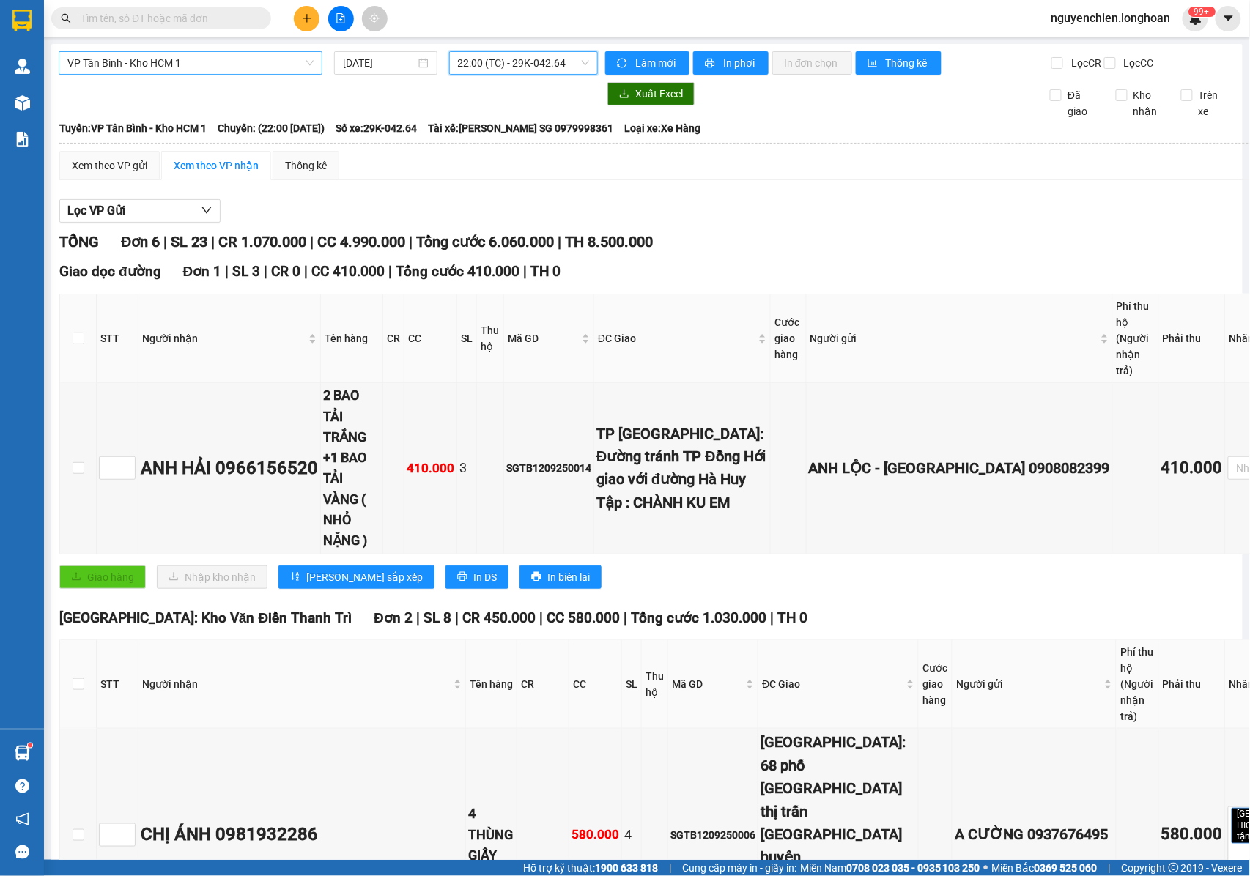
click at [235, 59] on span "VP Tân Bình - Kho HCM 1" at bounding box center [190, 63] width 246 height 22
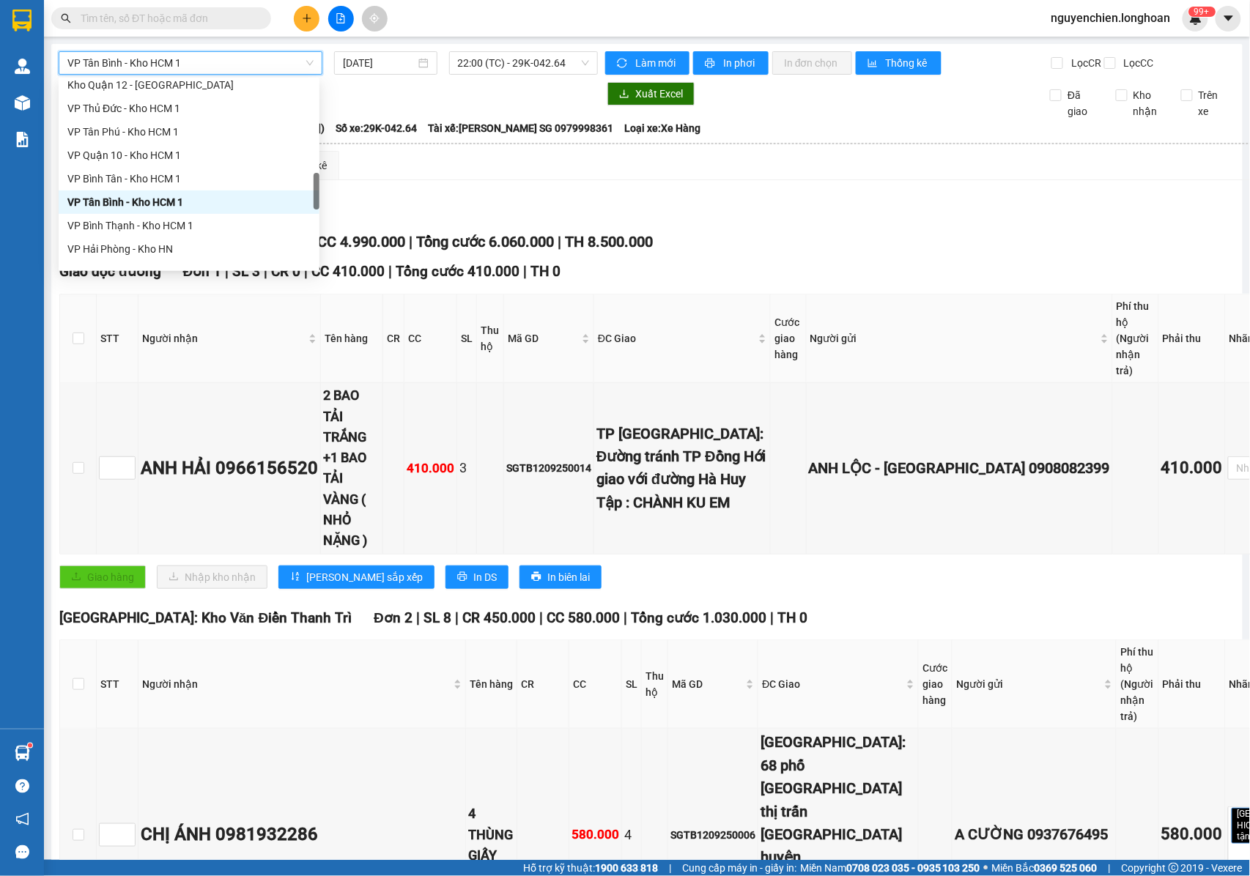
click at [235, 59] on span "VP Tân Bình - Kho HCM 1" at bounding box center [190, 63] width 246 height 22
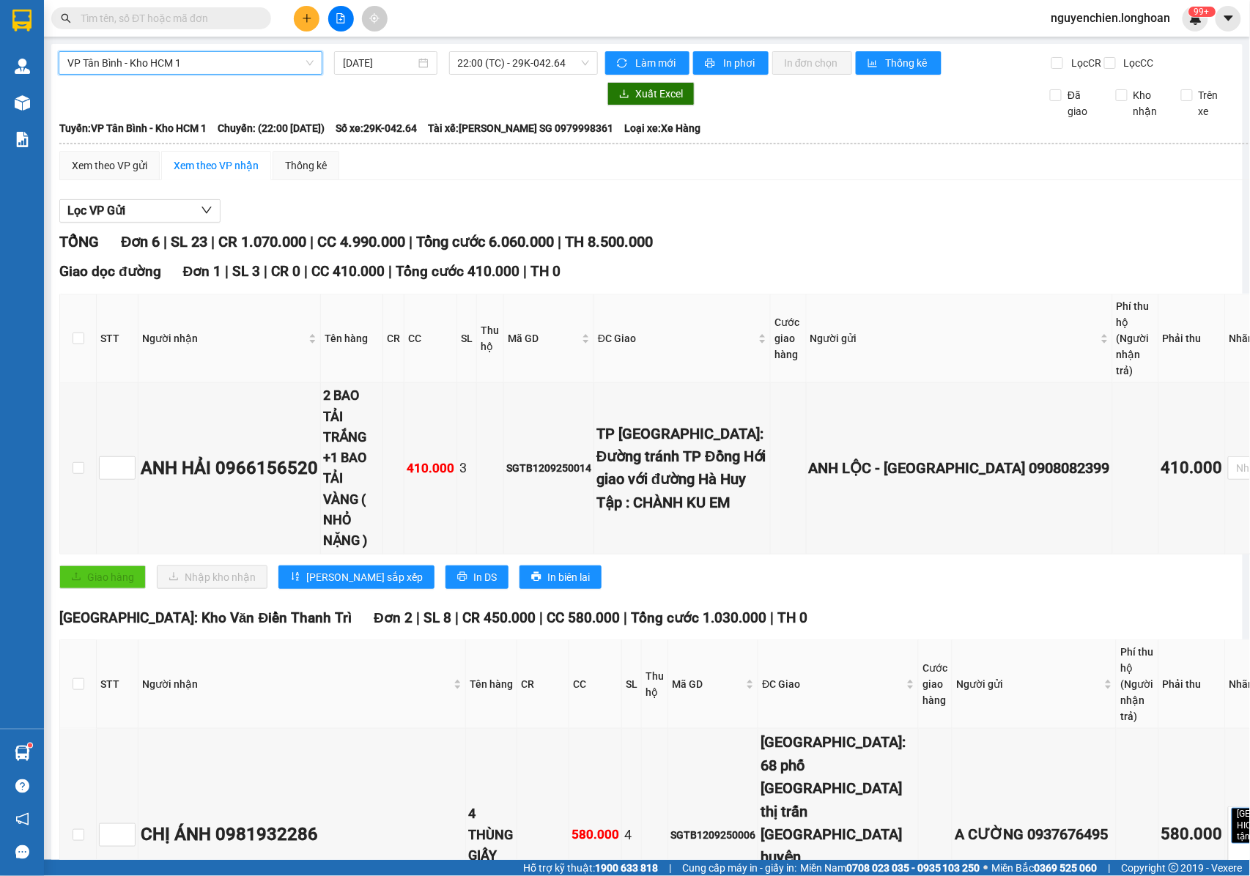
click at [207, 26] on span at bounding box center [161, 18] width 220 height 22
click at [207, 21] on input "text" at bounding box center [167, 18] width 173 height 16
click at [334, 19] on button at bounding box center [341, 19] width 26 height 26
click at [177, 23] on input "text" at bounding box center [167, 18] width 173 height 16
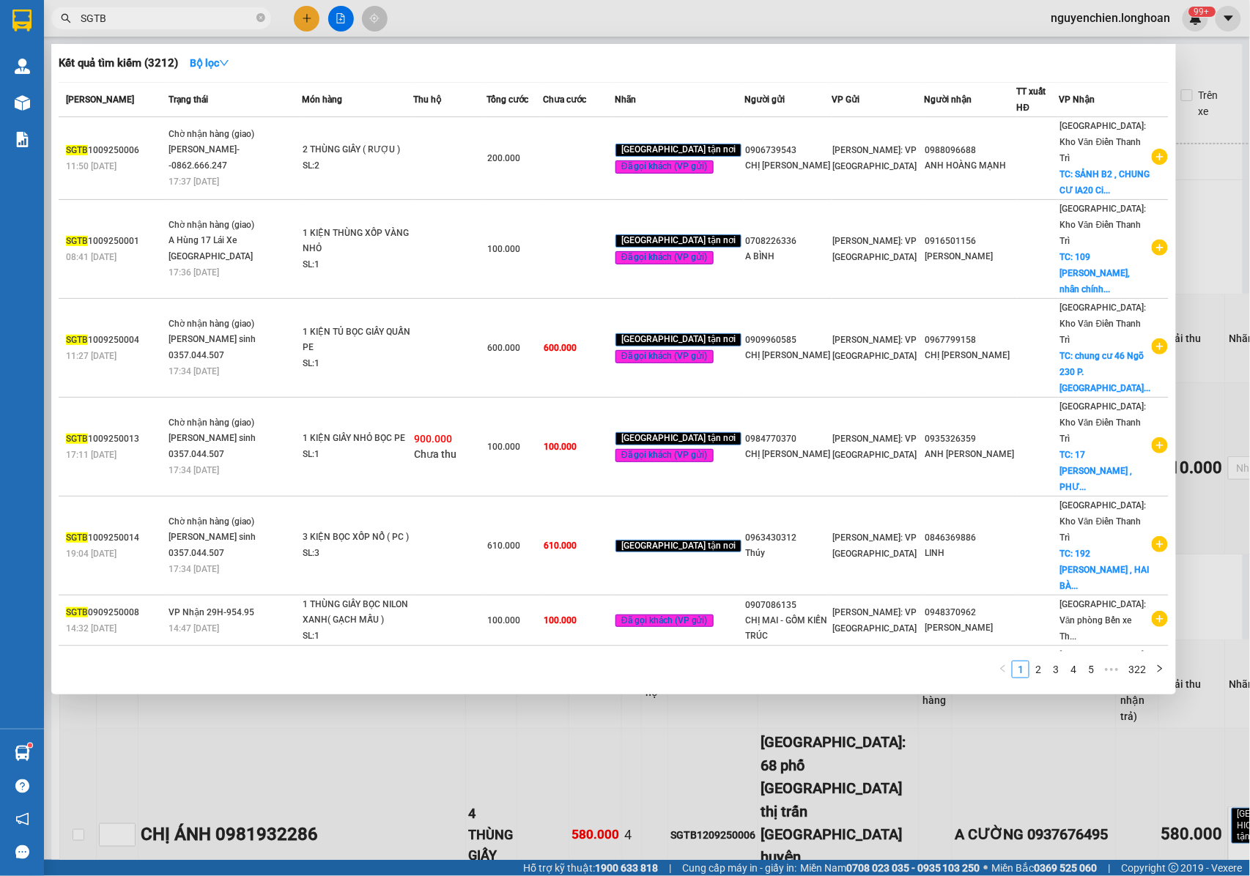
click at [163, 23] on input "SGTB" at bounding box center [167, 18] width 173 height 16
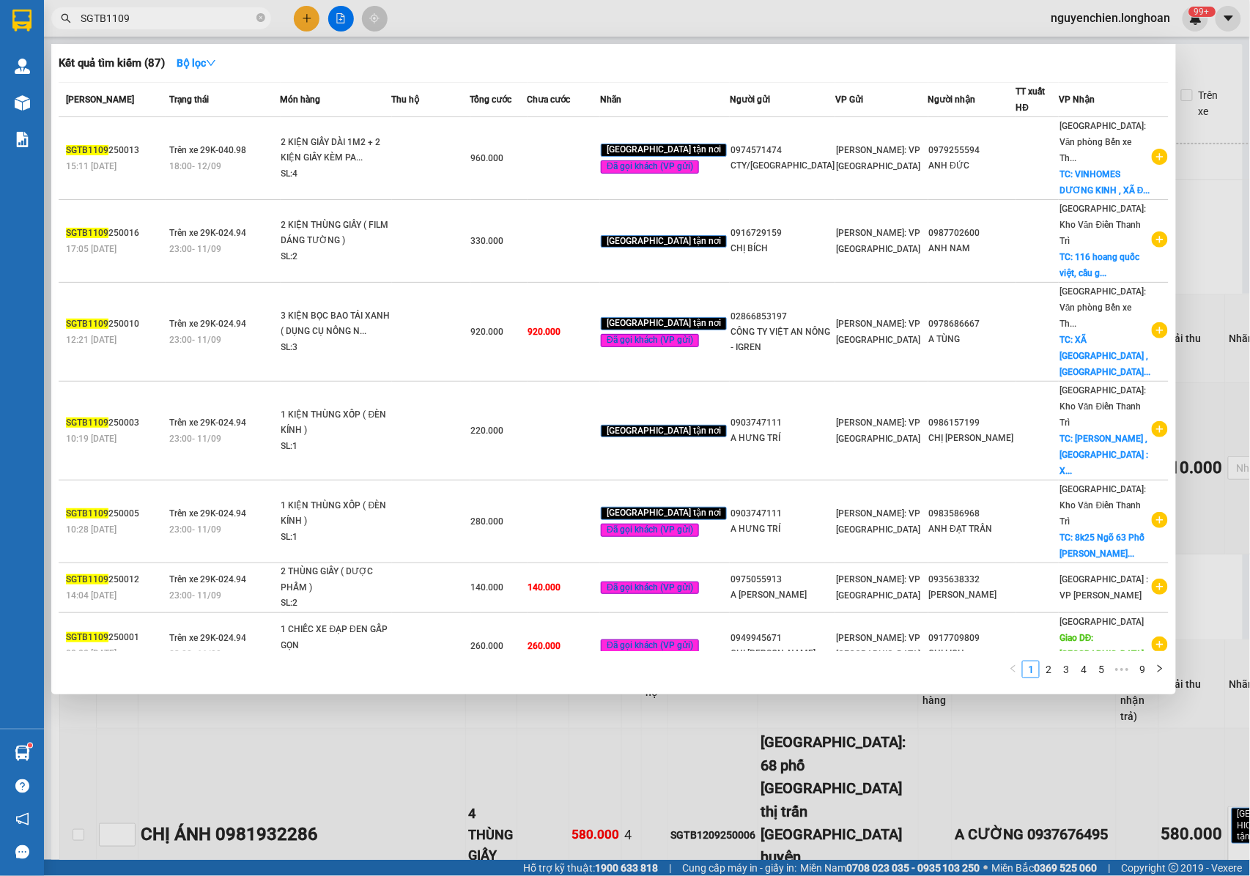
click at [115, 21] on input "SGTB1109" at bounding box center [167, 18] width 173 height 16
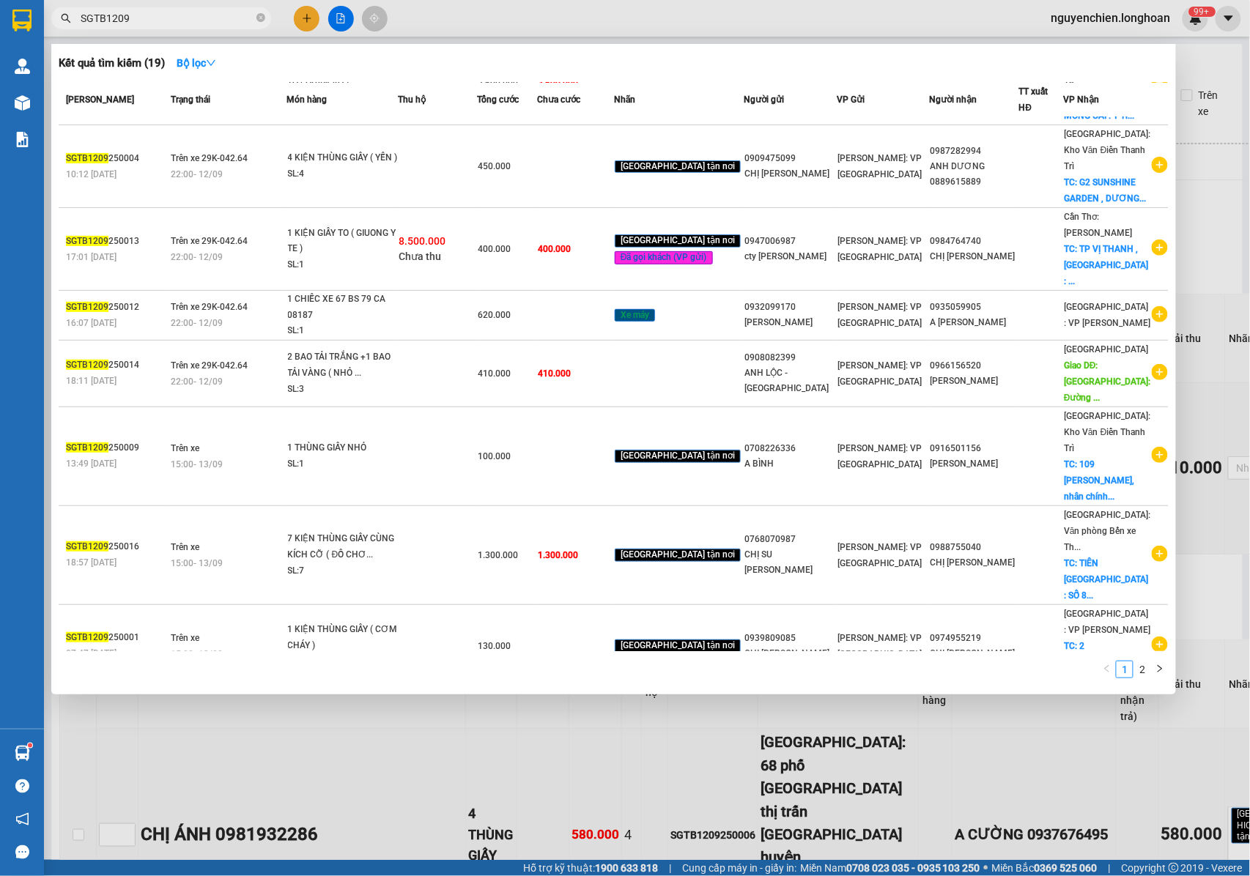
scroll to position [174, 0]
type input "SGTB1209"
click at [1145, 668] on link "2" at bounding box center [1142, 670] width 16 height 16
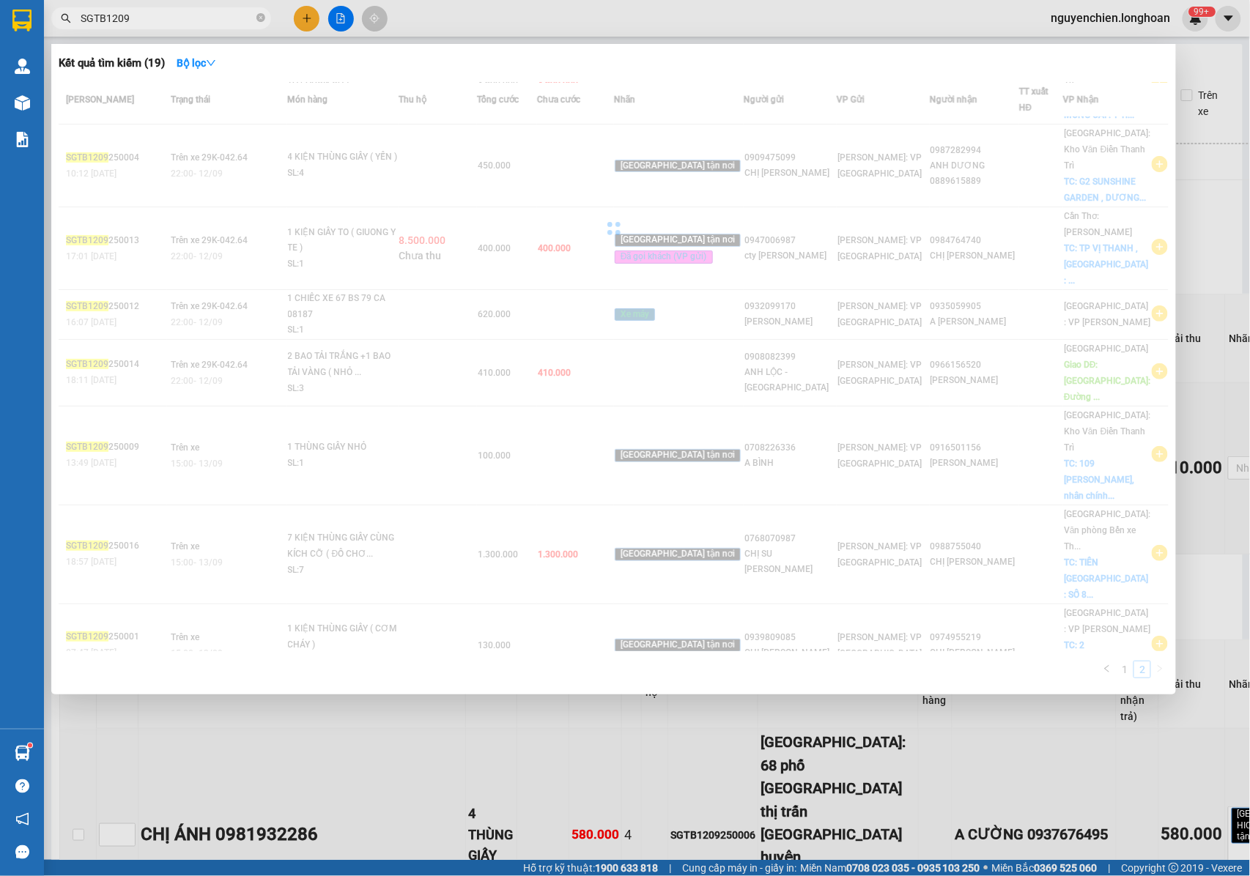
scroll to position [0, 0]
